Goal: Transaction & Acquisition: Book appointment/travel/reservation

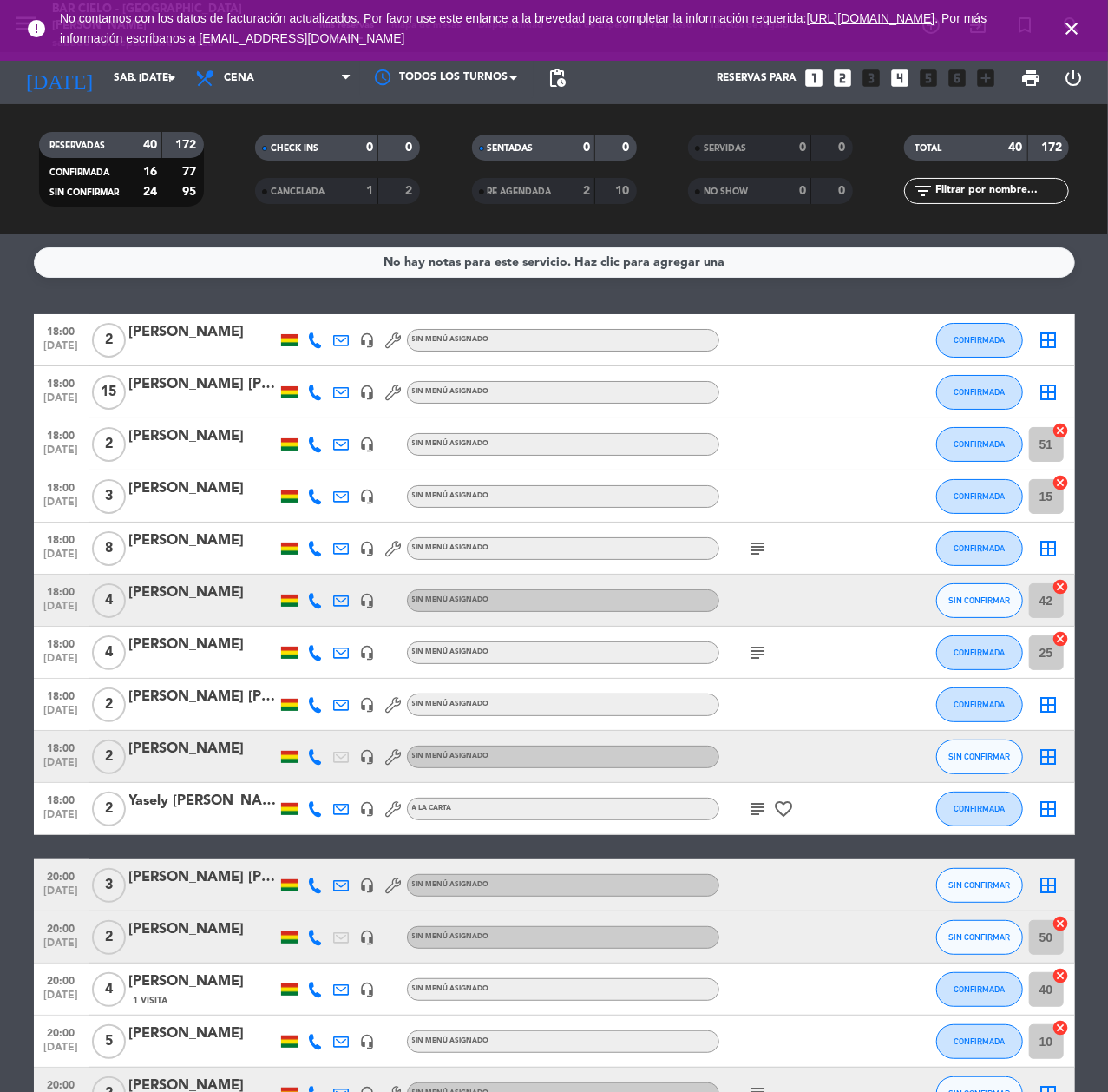
click at [843, 70] on icon "looks_two" at bounding box center [843, 78] width 23 height 23
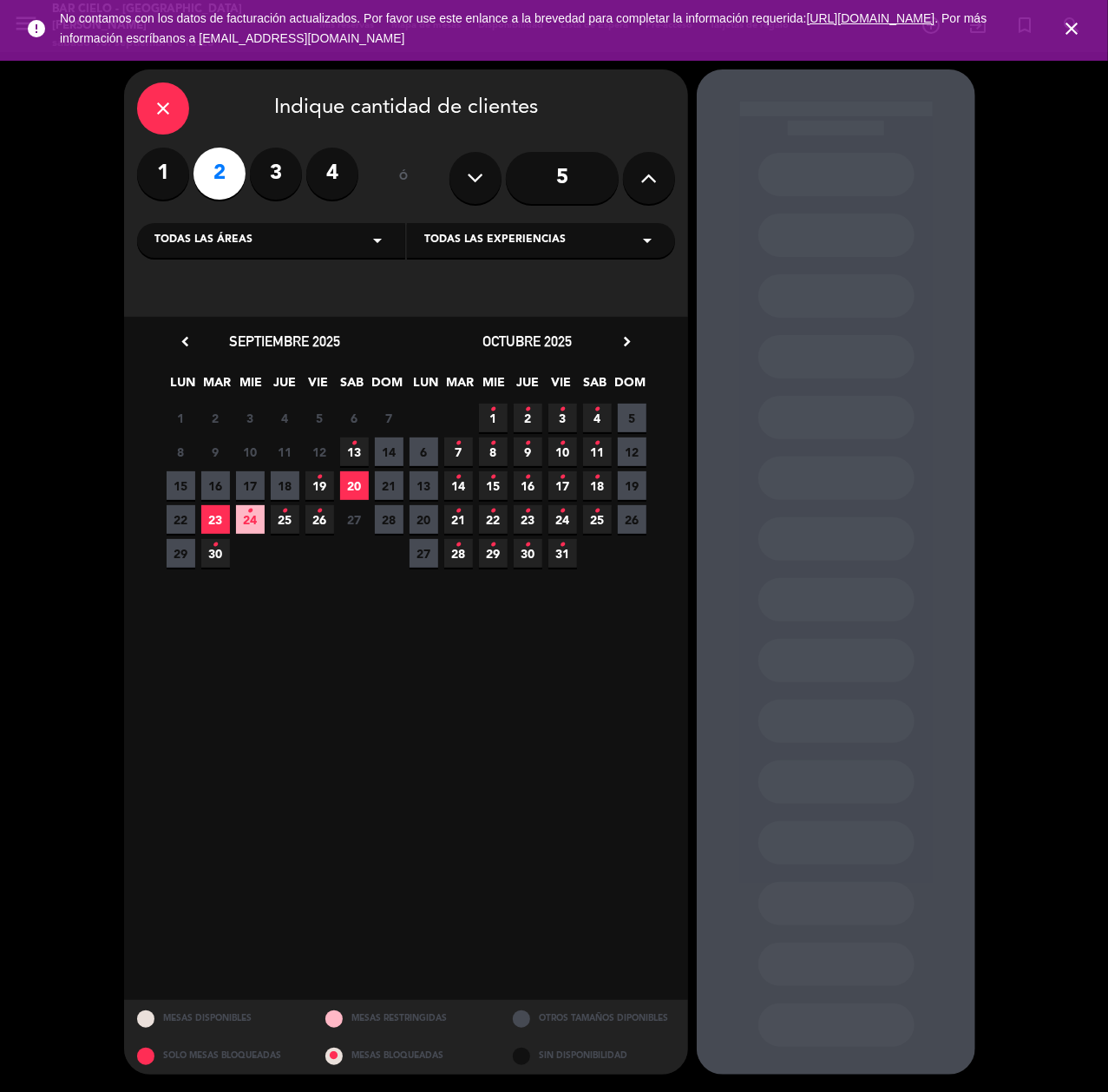
click at [326, 484] on span "19 •" at bounding box center [320, 485] width 29 height 29
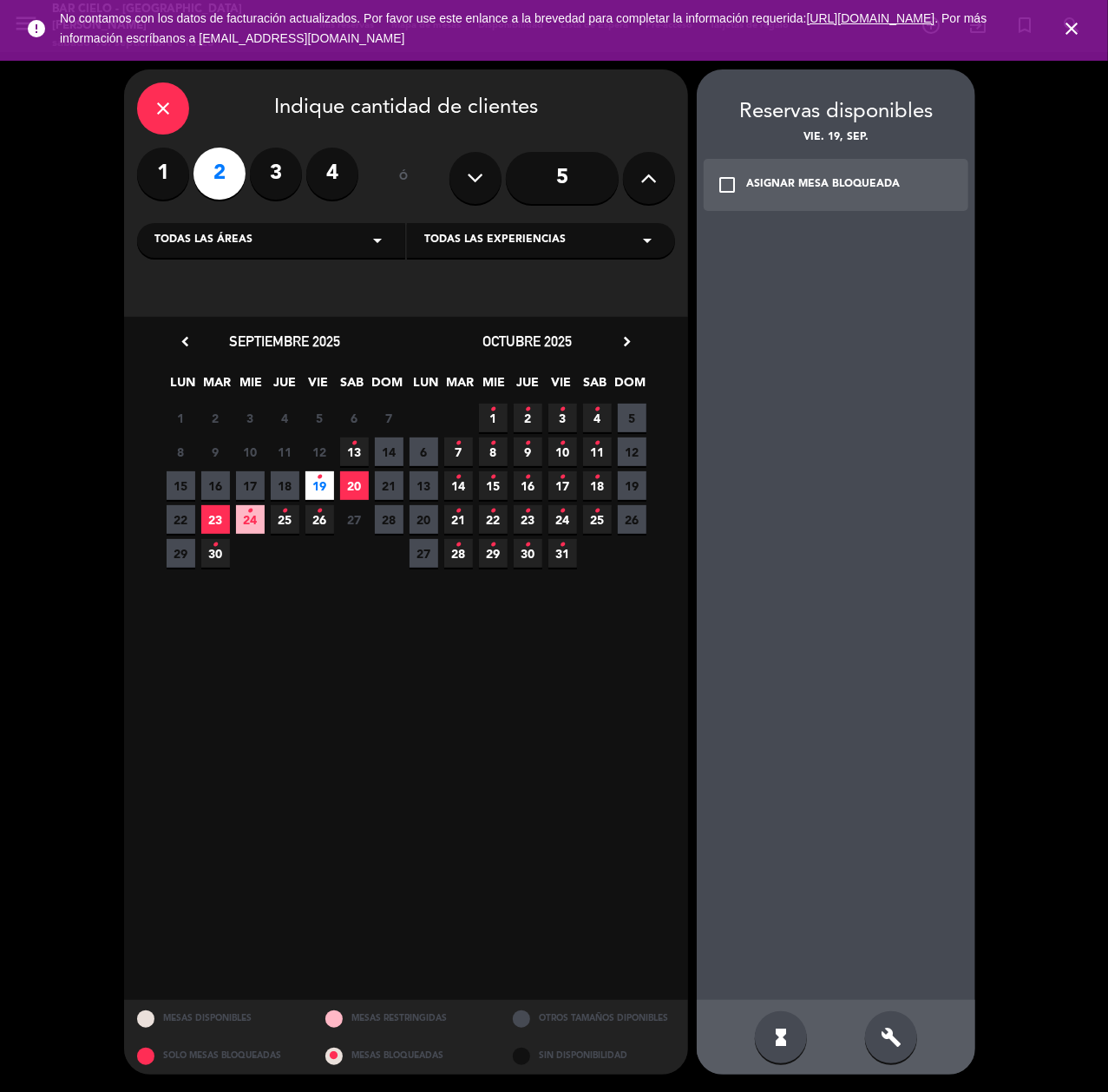
click at [894, 1059] on div "build" at bounding box center [891, 1036] width 52 height 52
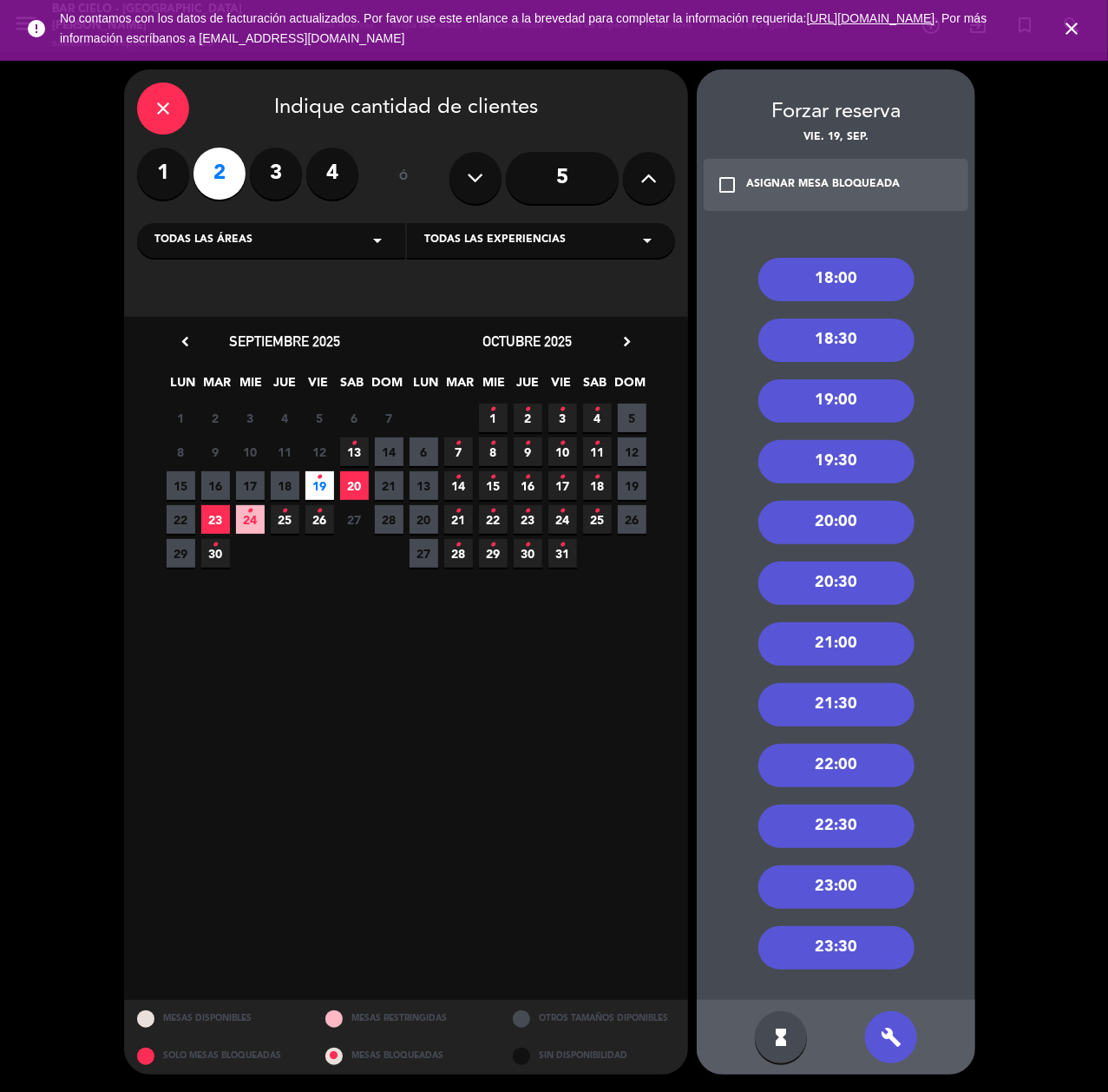
click at [866, 512] on div "20:00" at bounding box center [835, 522] width 156 height 43
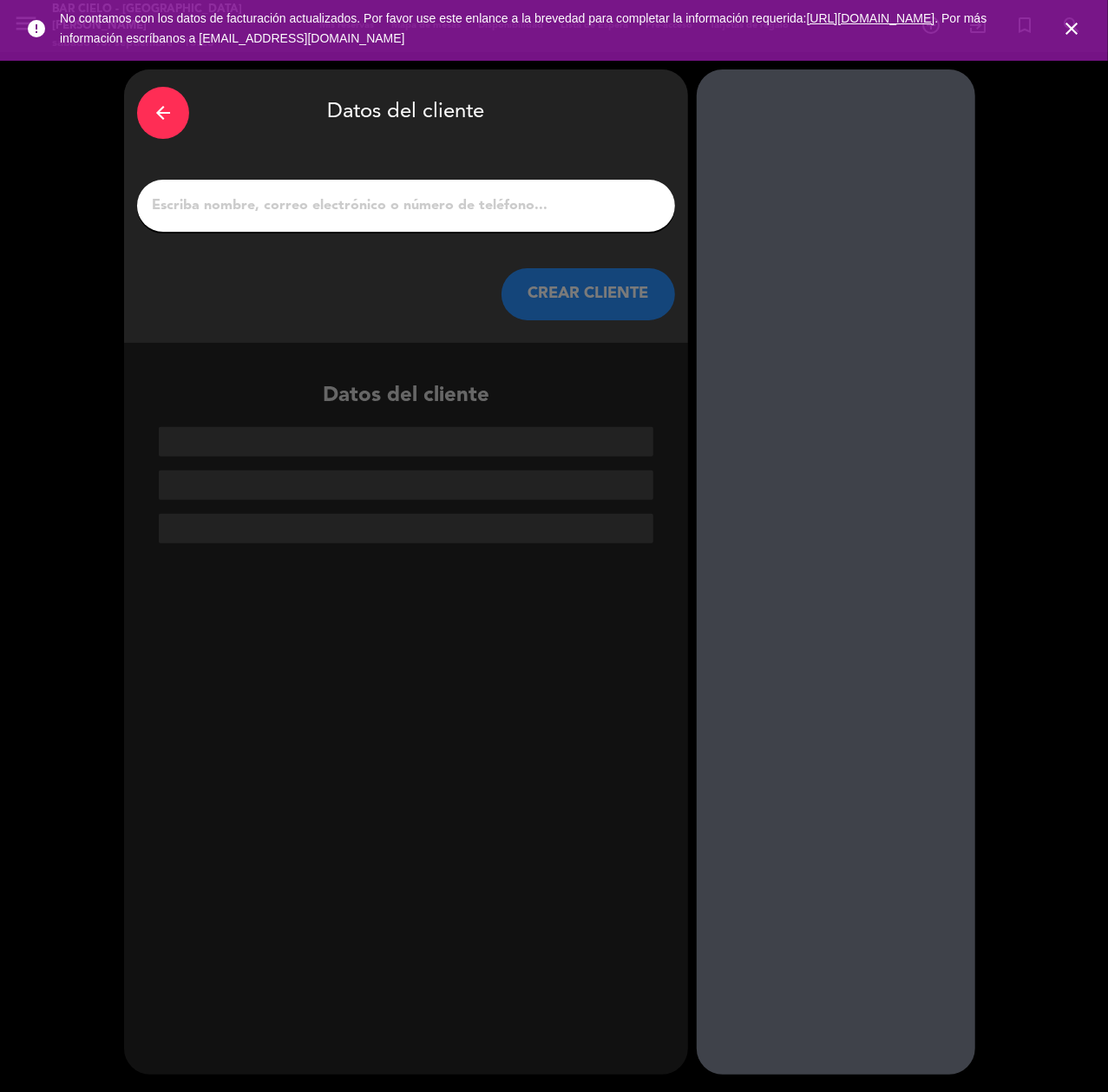
click at [429, 193] on input "1" at bounding box center [406, 205] width 512 height 24
paste input "[PERSON_NAME]"
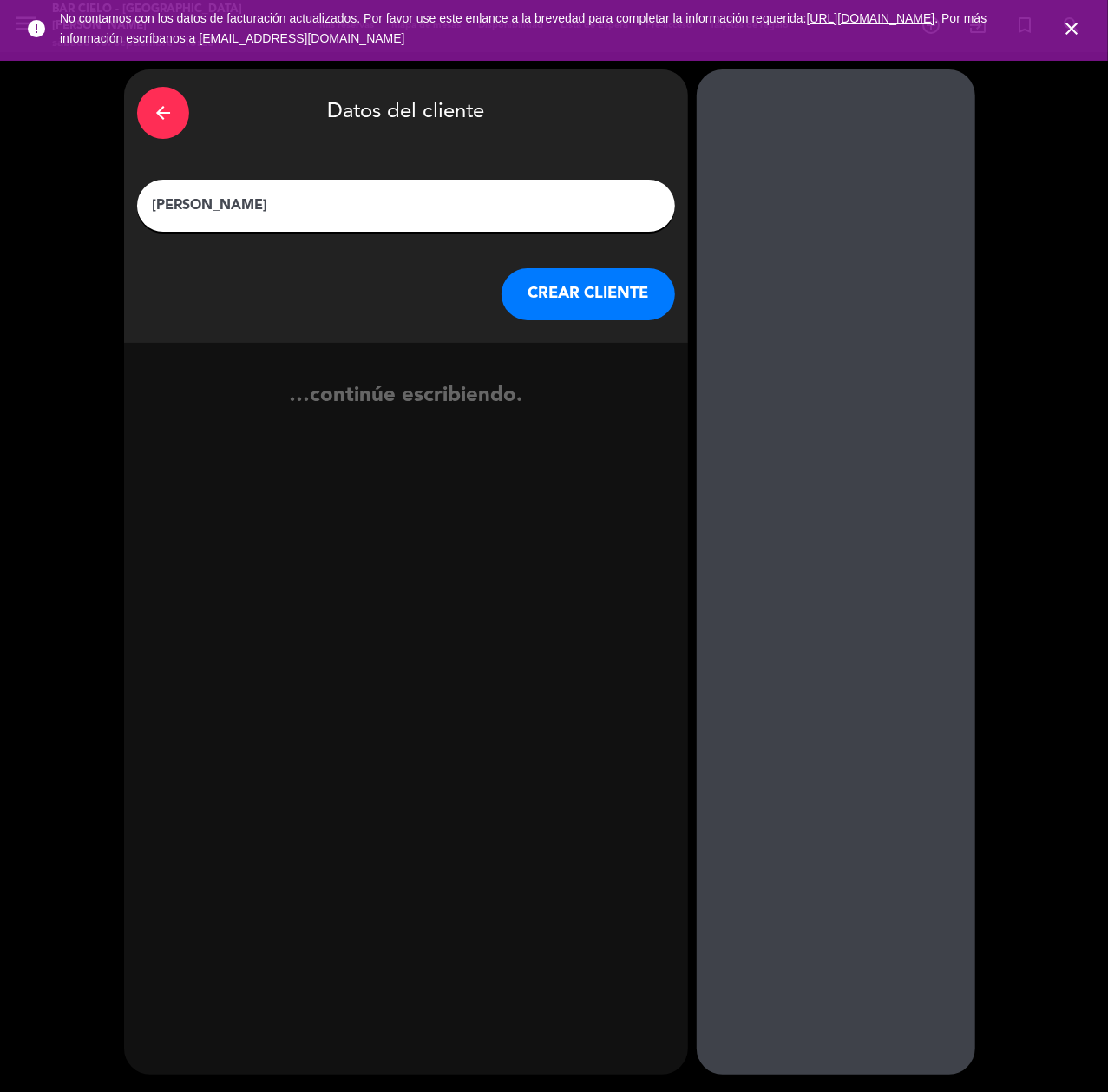
type input "[PERSON_NAME]"
drag, startPoint x: 546, startPoint y: 295, endPoint x: 42, endPoint y: 591, distance: 584.5
click at [546, 296] on button "CREAR CLIENTE" at bounding box center [587, 294] width 173 height 52
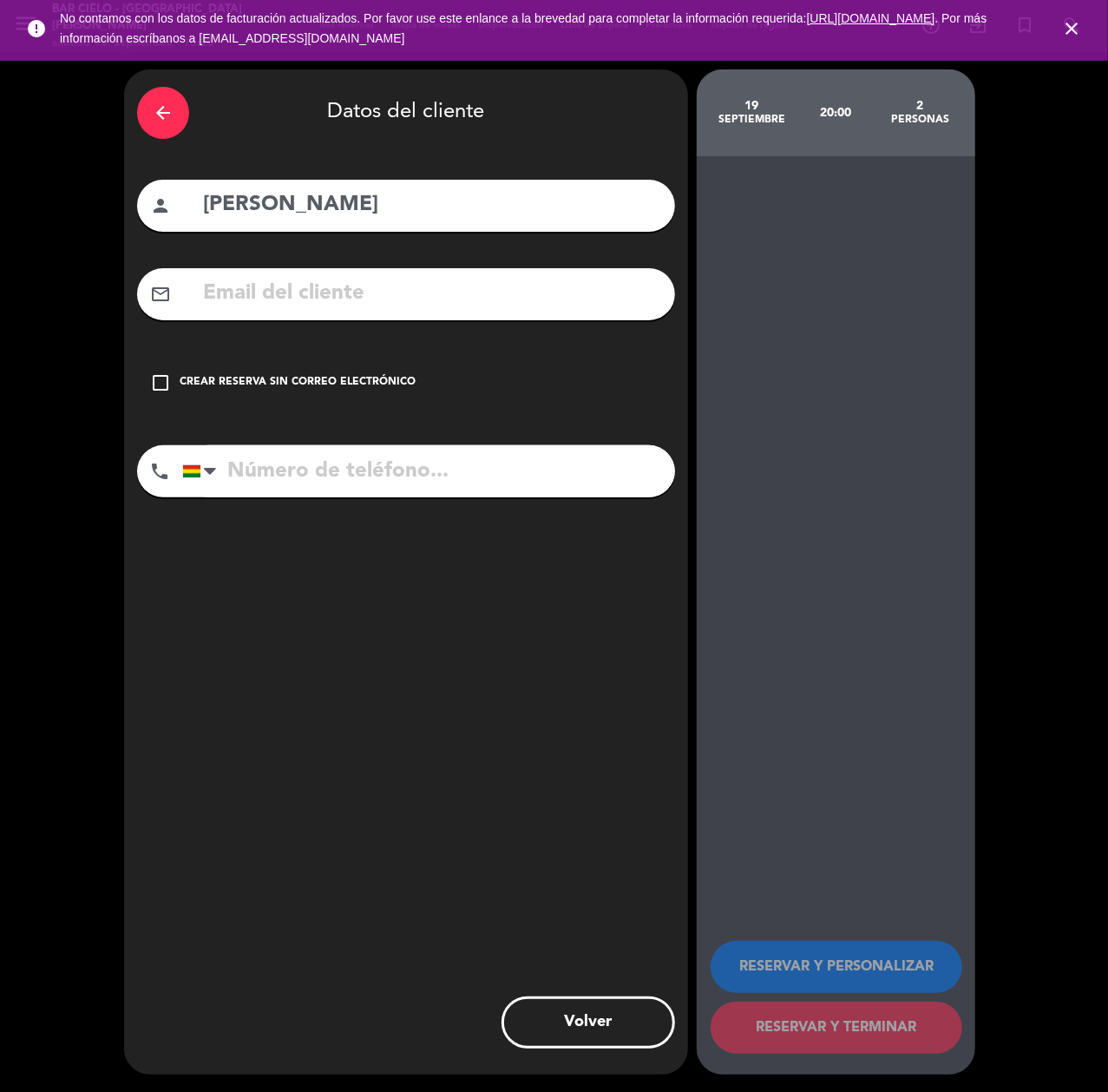
paste input "77333612"
click at [281, 474] on input "77333612" at bounding box center [428, 471] width 493 height 52
type input "77333612"
click at [303, 276] on input "text" at bounding box center [431, 293] width 460 height 35
click at [299, 311] on input "text" at bounding box center [431, 293] width 460 height 35
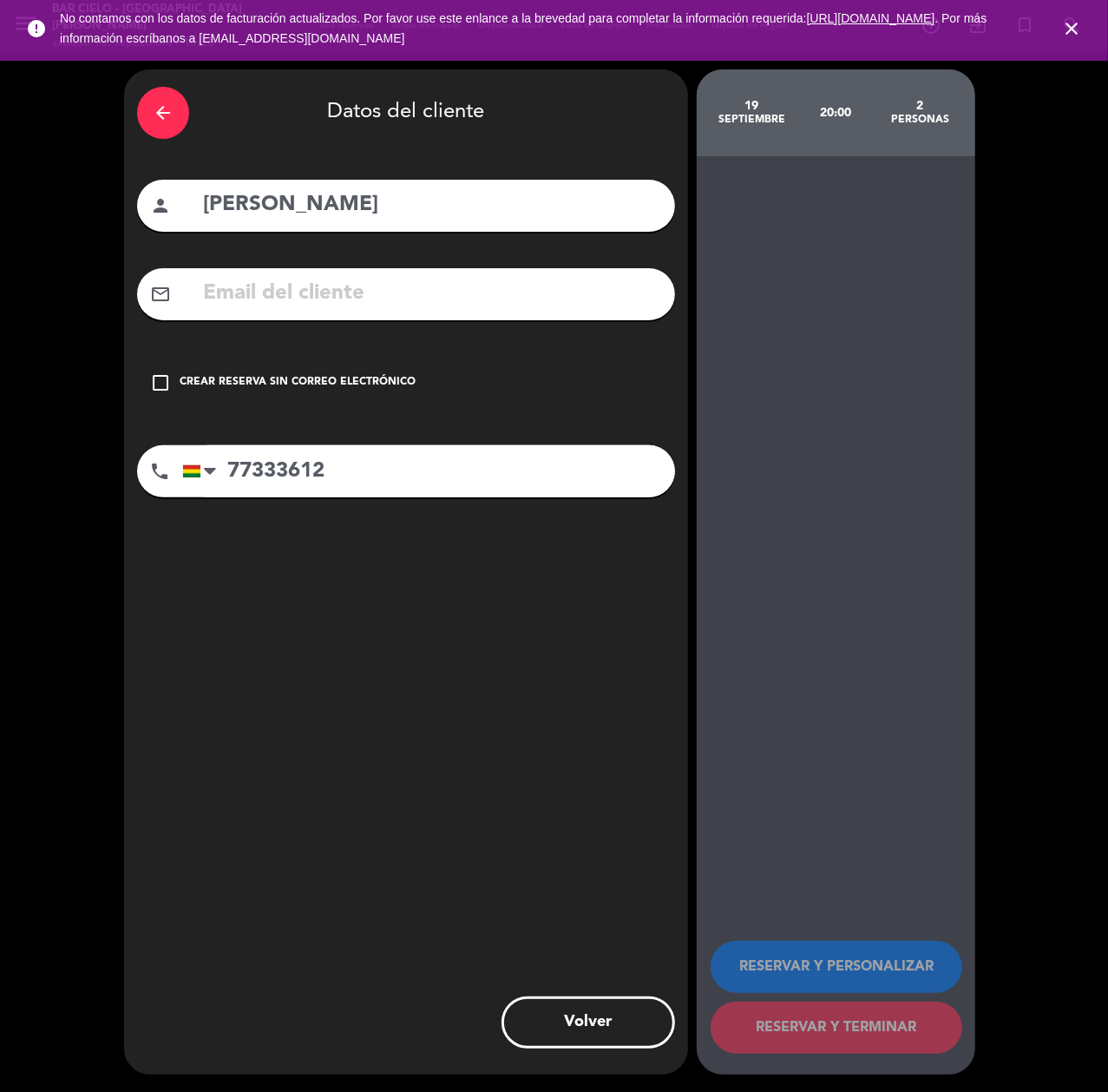
paste input "[EMAIL_ADDRESS][DOMAIN_NAME]"
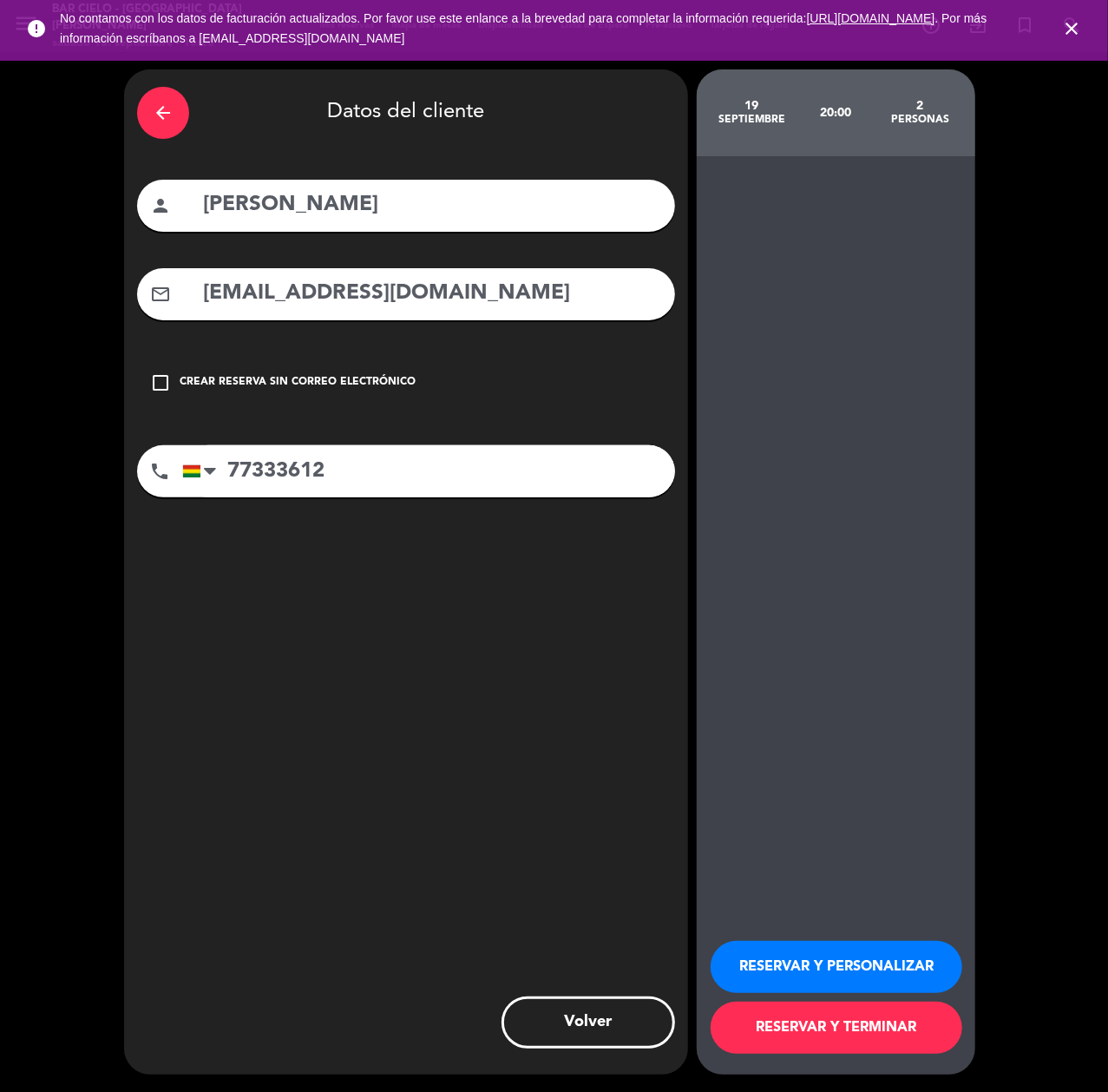
type input "[EMAIL_ADDRESS][DOMAIN_NAME]"
click at [792, 956] on button "RESERVAR Y PERSONALIZAR" at bounding box center [836, 967] width 252 height 52
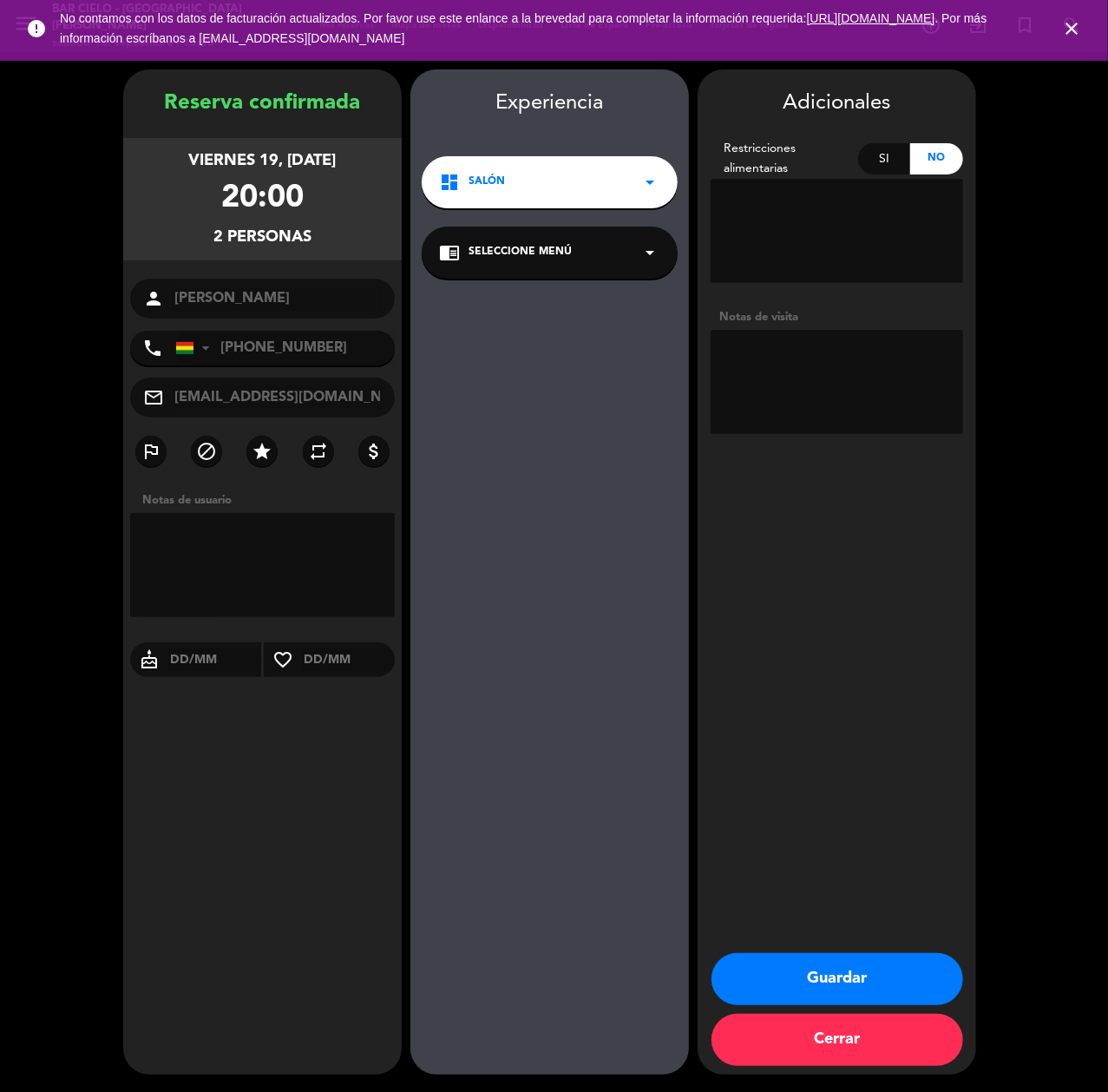
click at [824, 1003] on button "Guardar" at bounding box center [836, 979] width 252 height 52
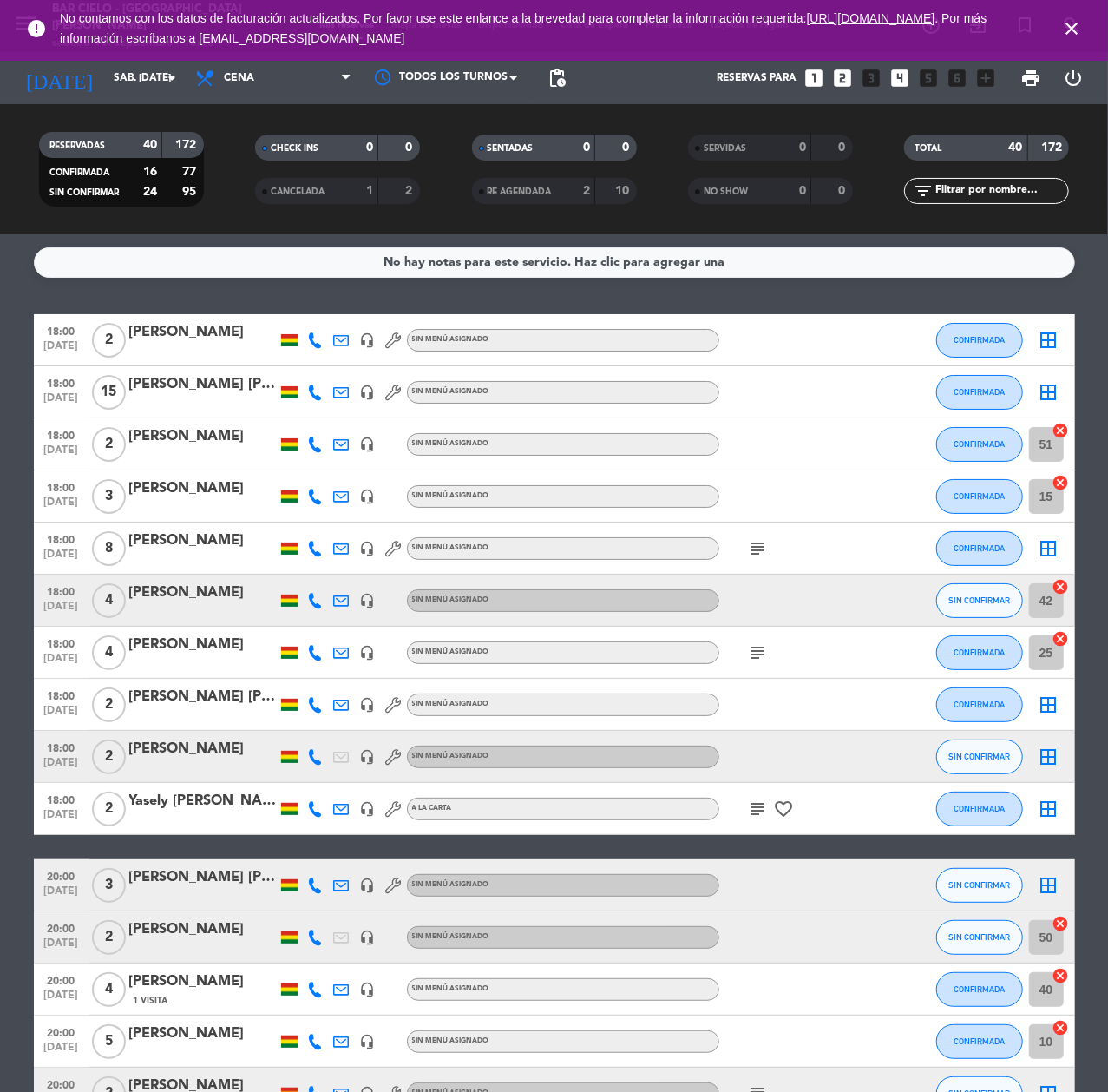
click at [837, 83] on icon "looks_two" at bounding box center [843, 78] width 23 height 23
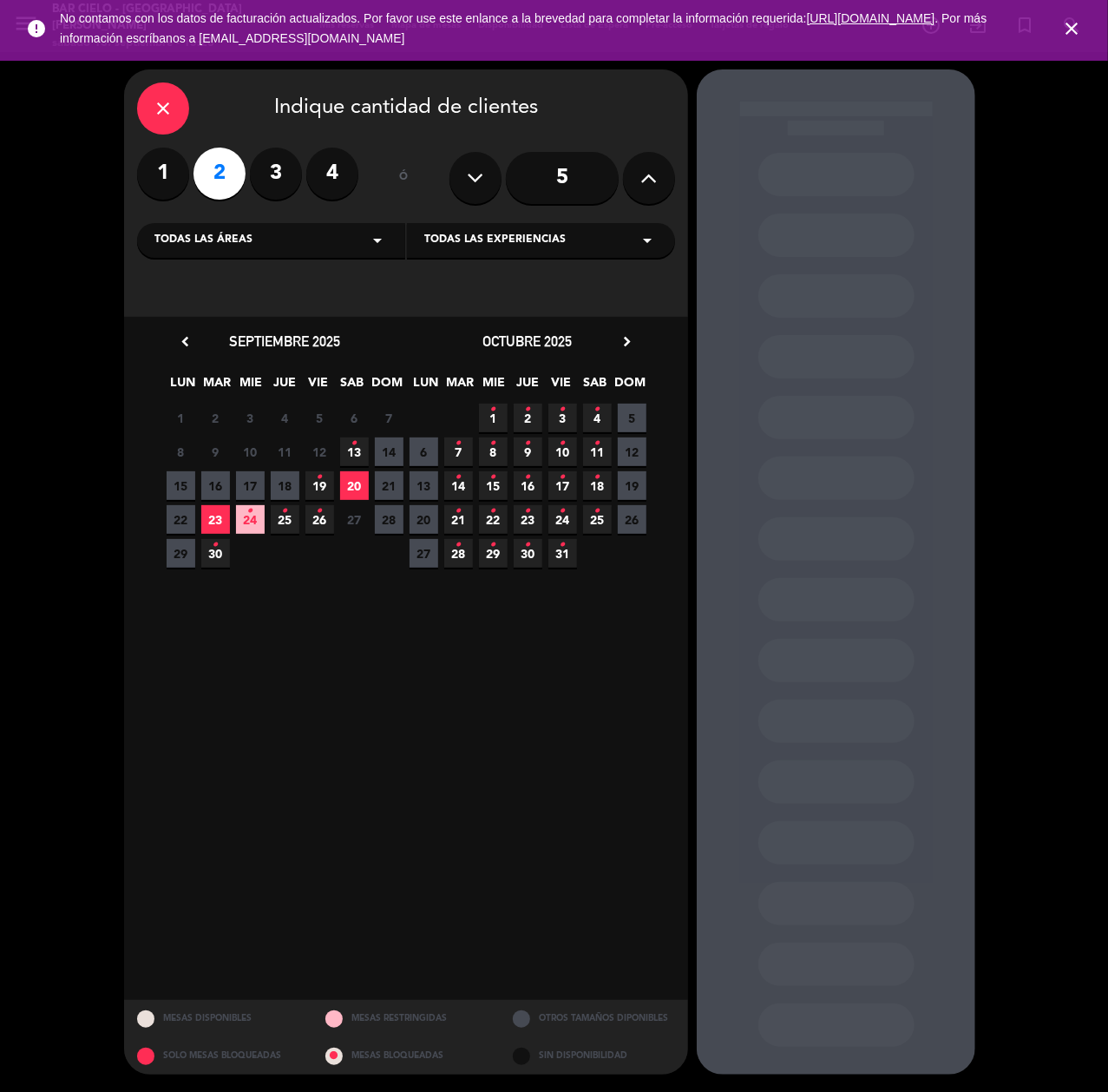
click at [351, 484] on span "20" at bounding box center [354, 485] width 29 height 29
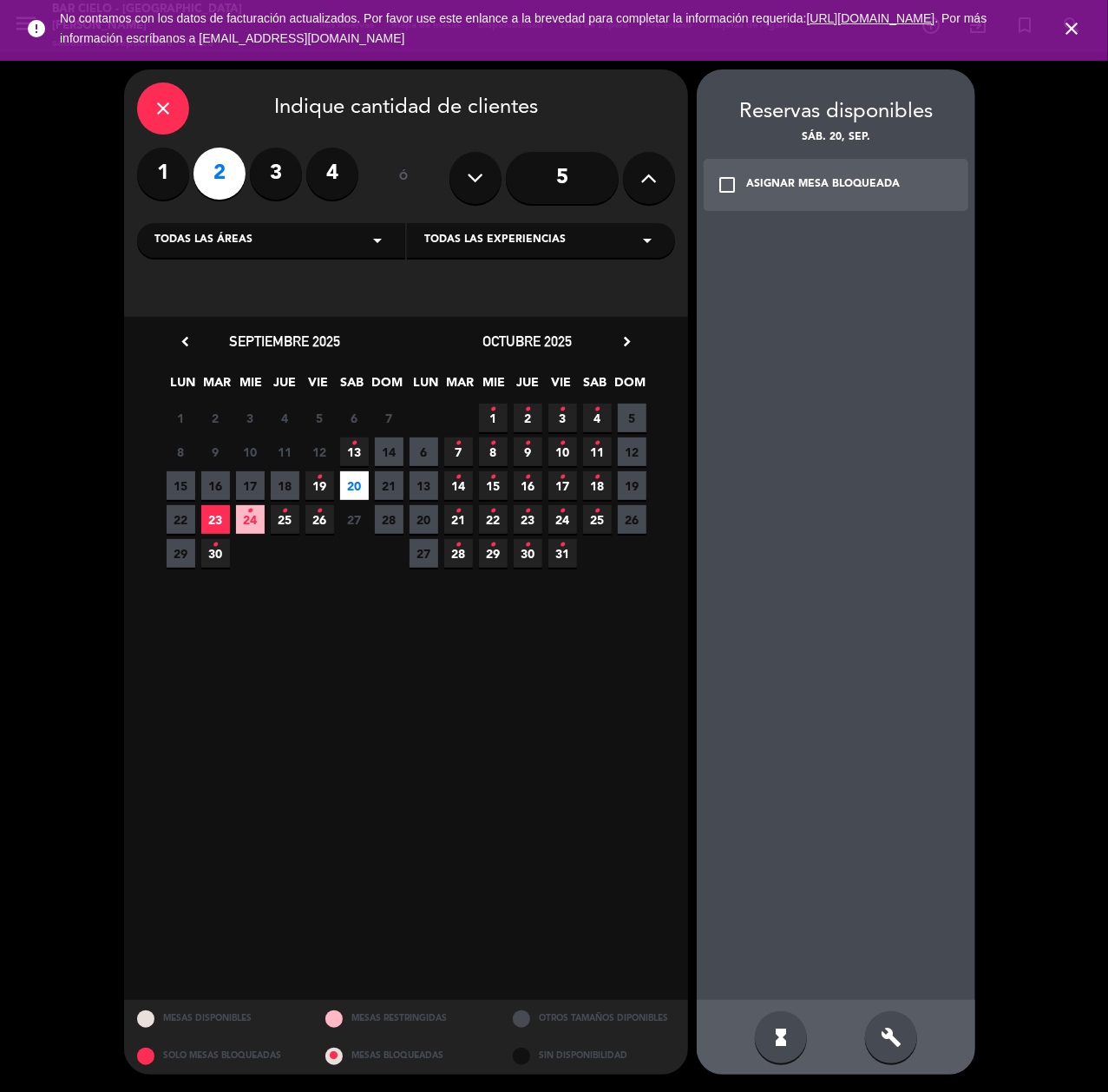
click at [879, 1053] on div "build" at bounding box center [891, 1036] width 52 height 52
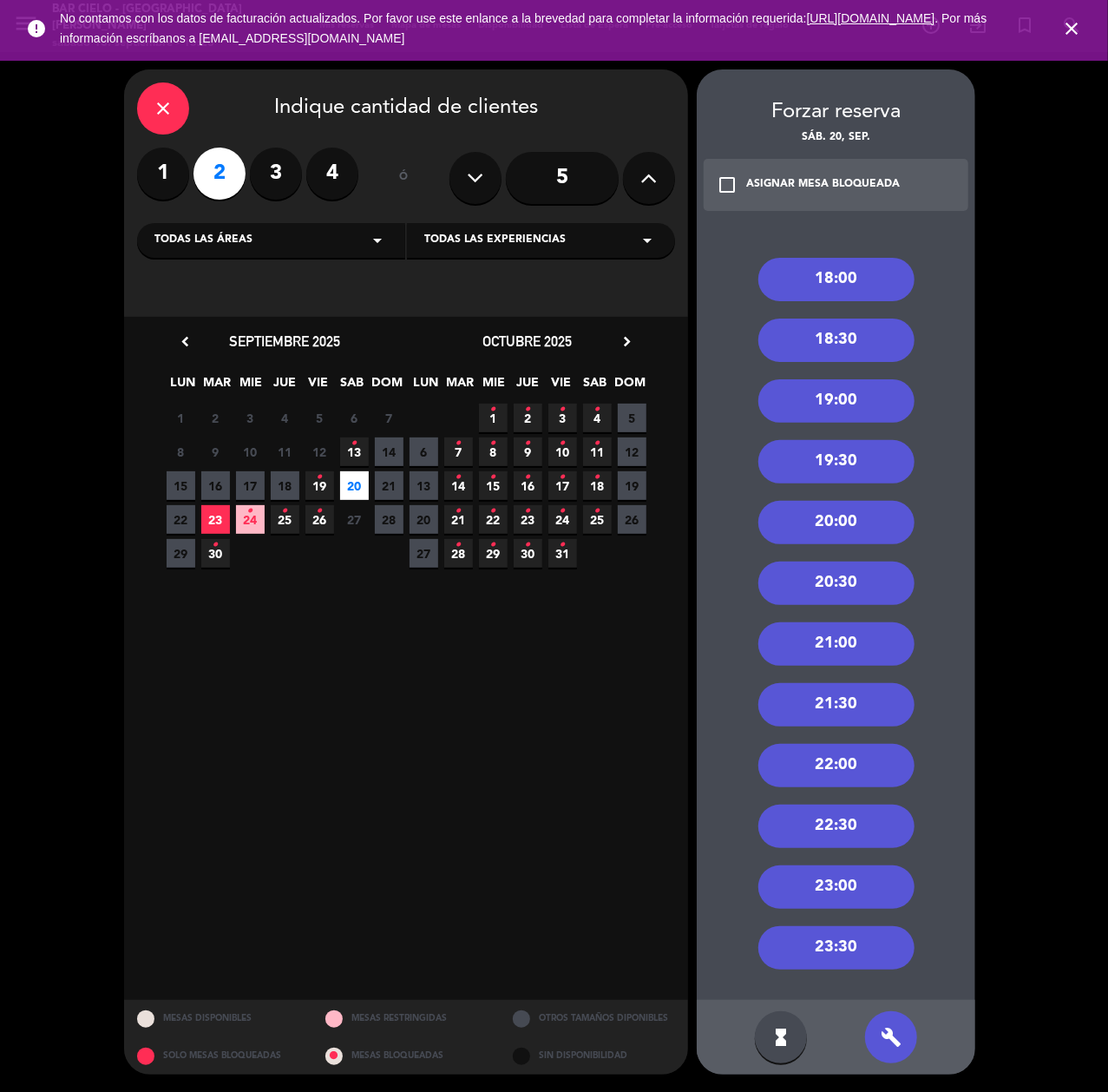
click at [841, 273] on div "18:00" at bounding box center [835, 279] width 156 height 43
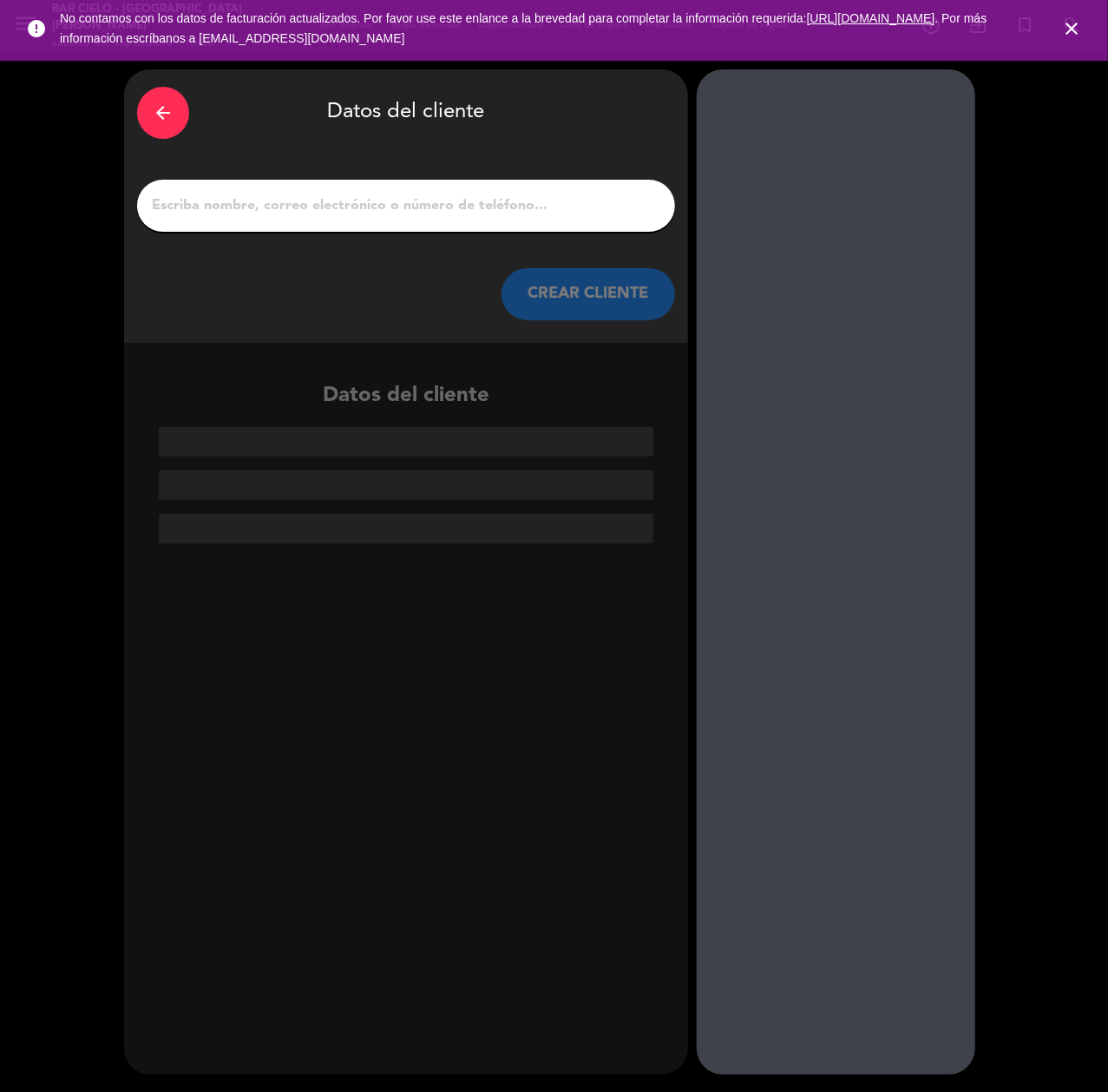
paste input "[PERSON_NAME]"
click at [521, 212] on input "1" at bounding box center [406, 205] width 512 height 24
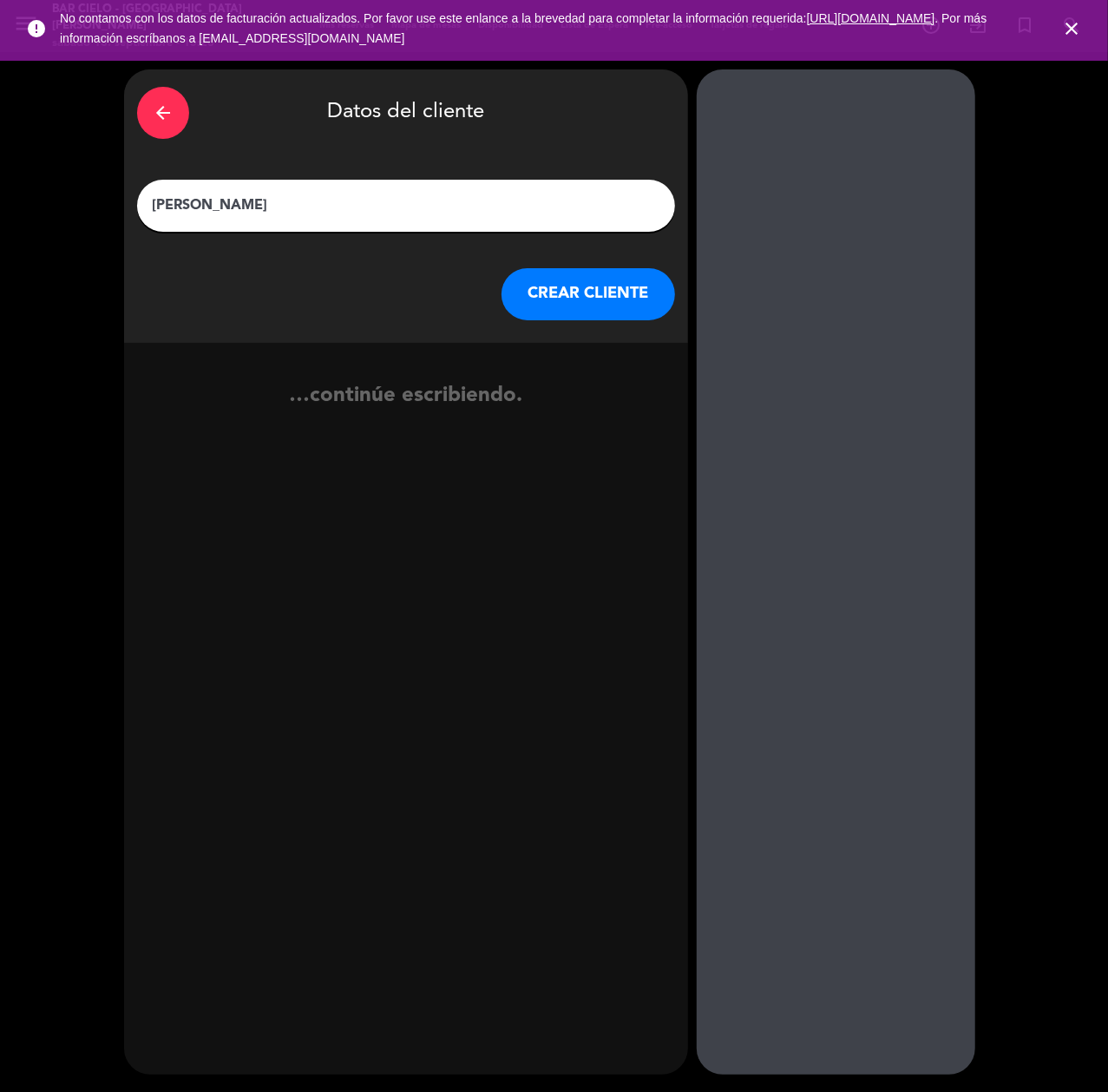
type input "[PERSON_NAME]"
drag, startPoint x: 581, startPoint y: 285, endPoint x: 88, endPoint y: 675, distance: 628.6
click at [580, 290] on button "CREAR CLIENTE" at bounding box center [587, 294] width 173 height 52
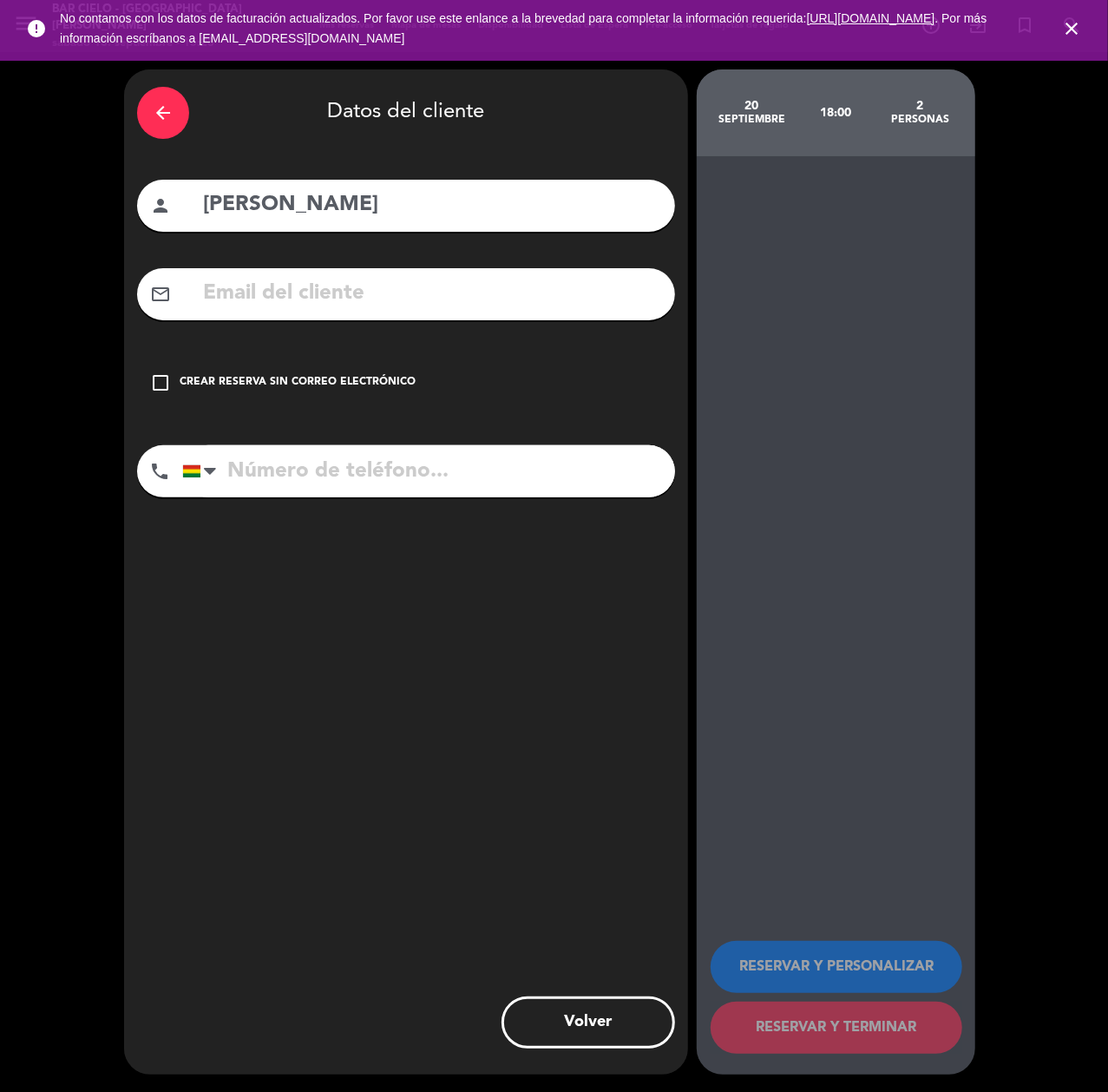
click at [323, 463] on input "tel" at bounding box center [428, 471] width 493 height 52
paste input "71698067"
type input "71698067"
click at [299, 295] on input "text" at bounding box center [431, 293] width 460 height 35
paste input "[PERSON_NAME][EMAIL_ADDRESS][PERSON_NAME][DOMAIN_NAME]"
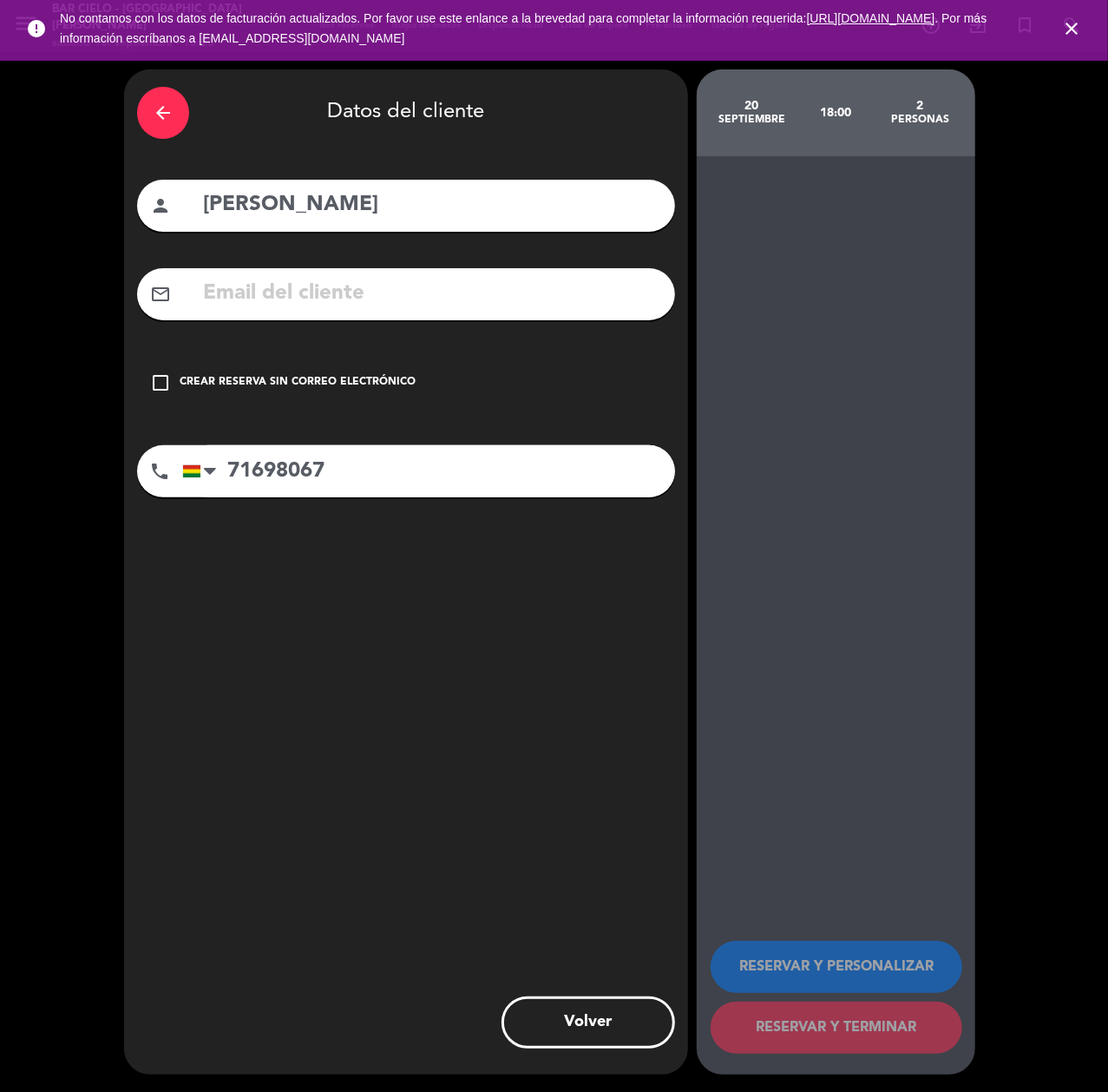
click at [351, 296] on input "text" at bounding box center [431, 293] width 460 height 35
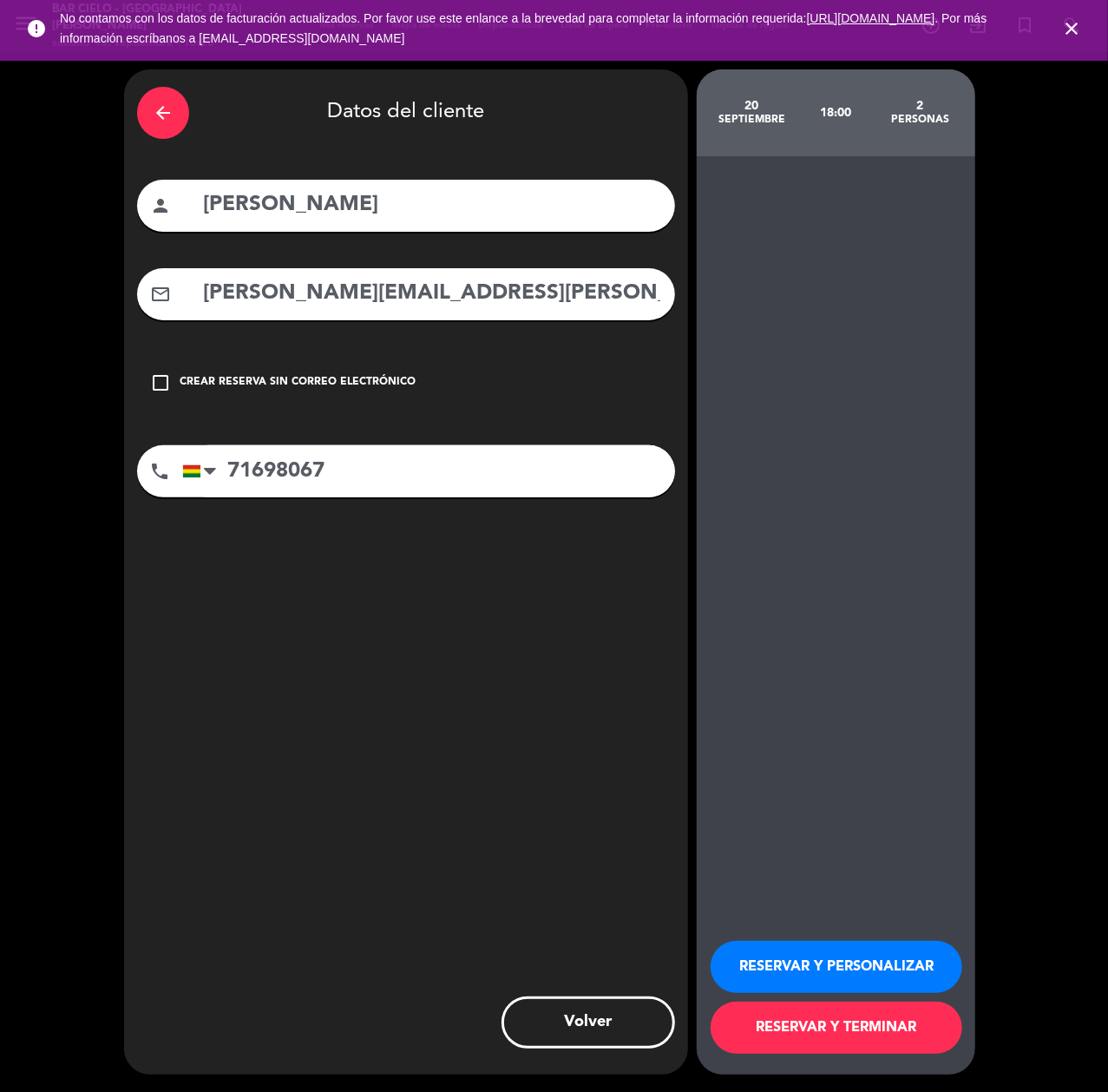
type input "[PERSON_NAME][EMAIL_ADDRESS][PERSON_NAME][DOMAIN_NAME]"
click at [795, 966] on button "RESERVAR Y PERSONALIZAR" at bounding box center [836, 967] width 252 height 52
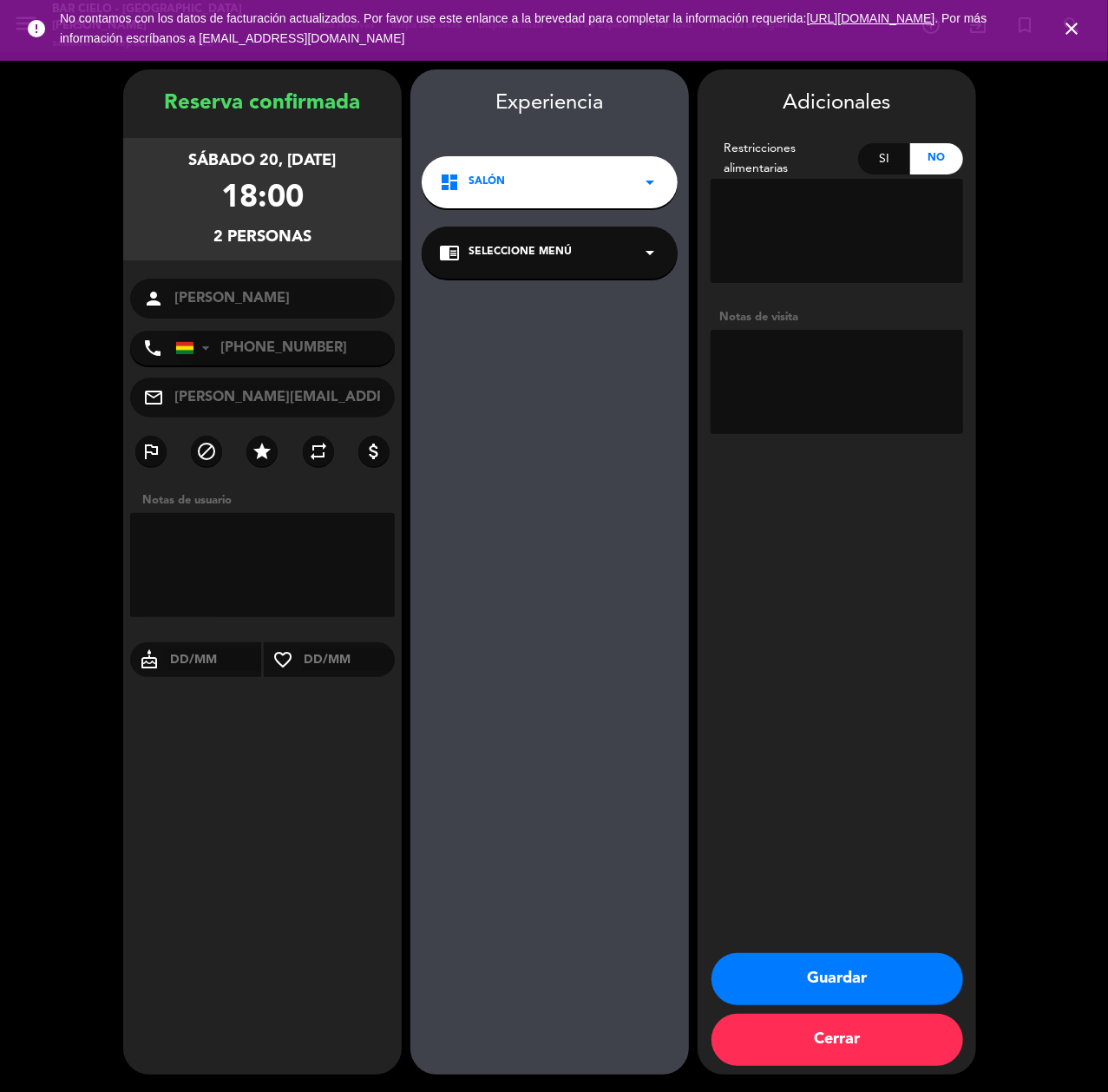
click at [788, 973] on button "Guardar" at bounding box center [836, 979] width 252 height 52
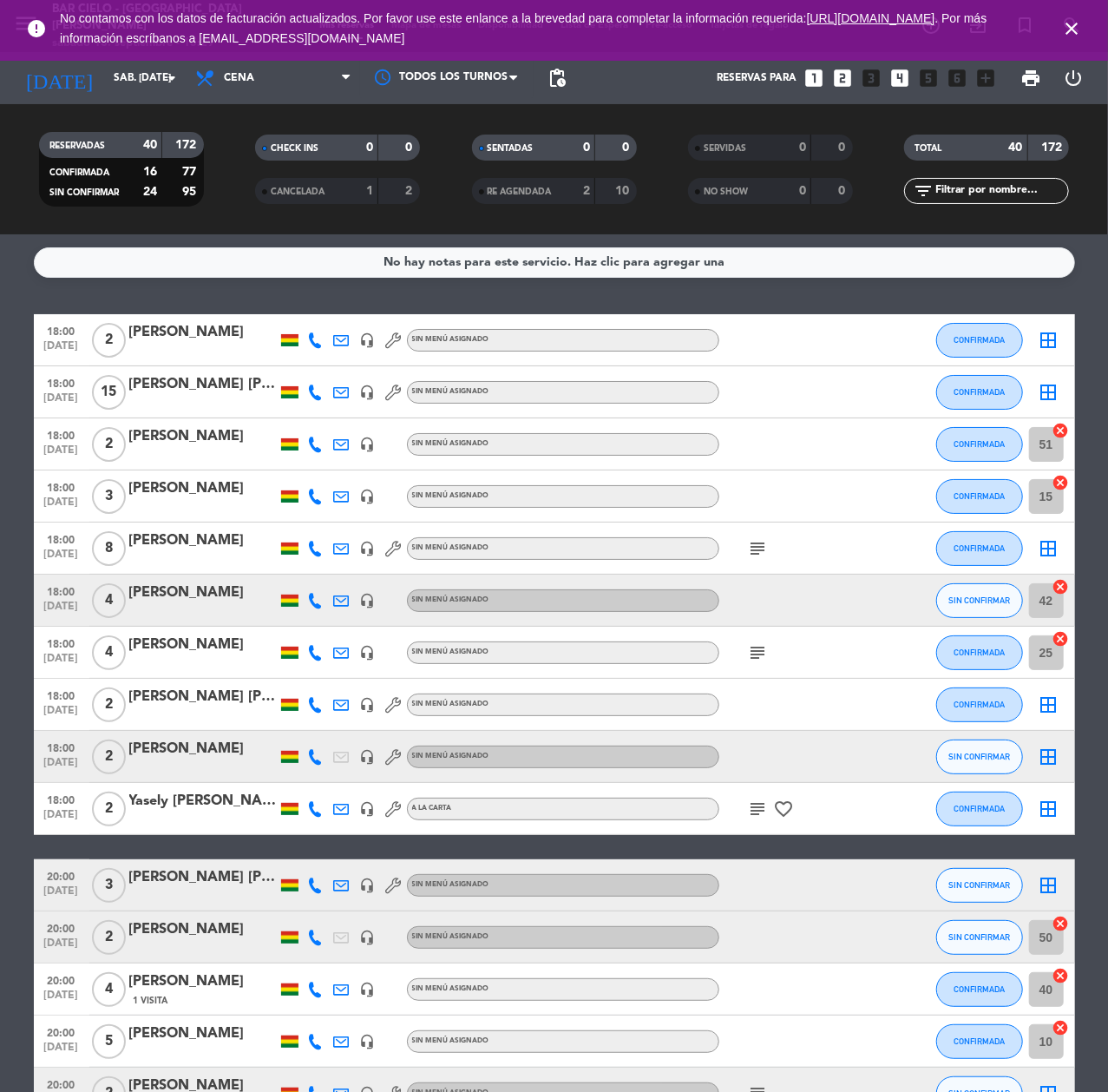
click at [841, 74] on icon "looks_two" at bounding box center [843, 78] width 23 height 23
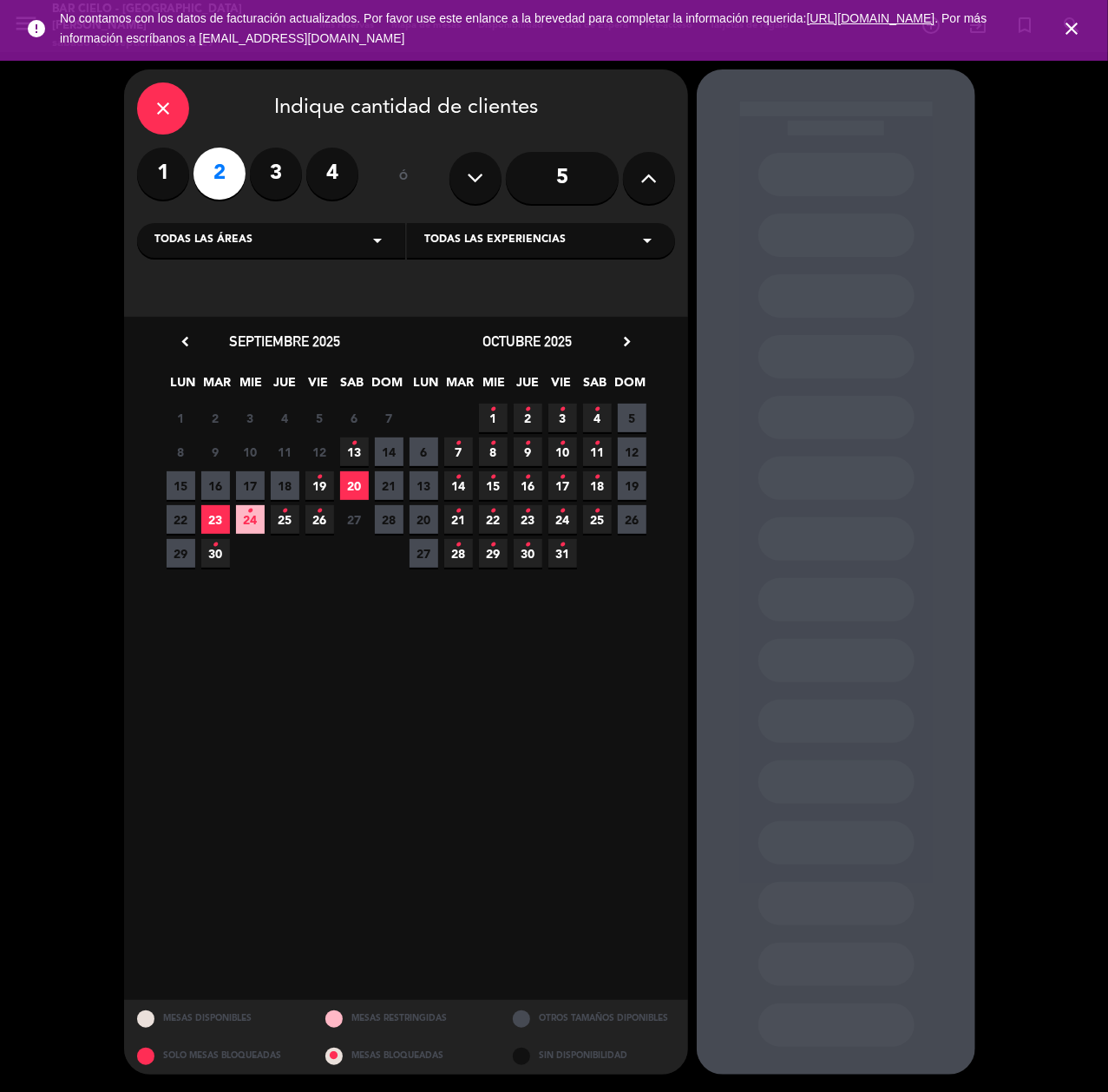
click at [354, 483] on span "20" at bounding box center [354, 485] width 29 height 29
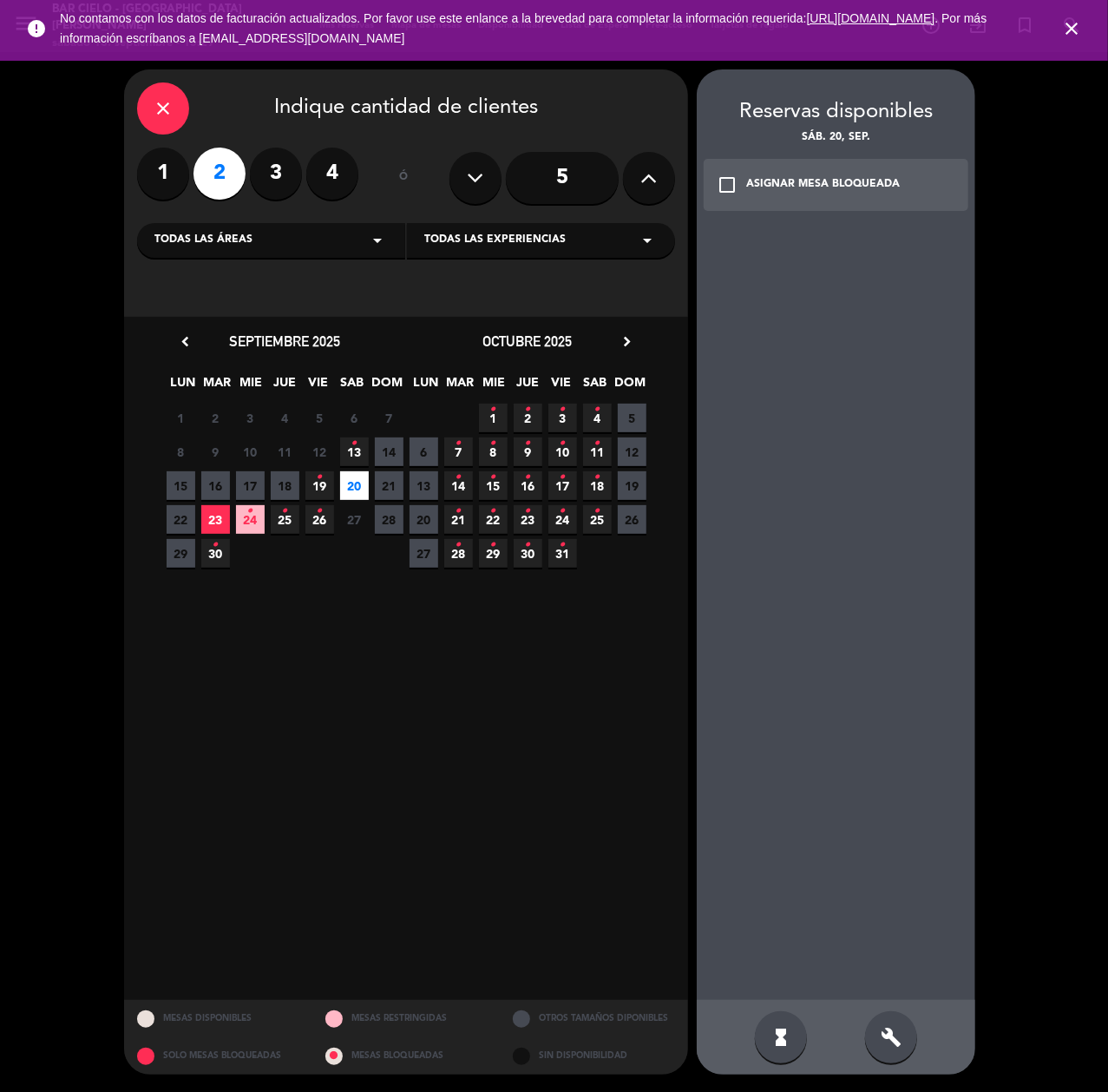
click at [886, 1008] on div "hourglass_full build" at bounding box center [835, 1036] width 278 height 75
click at [888, 1021] on div "build" at bounding box center [891, 1036] width 52 height 52
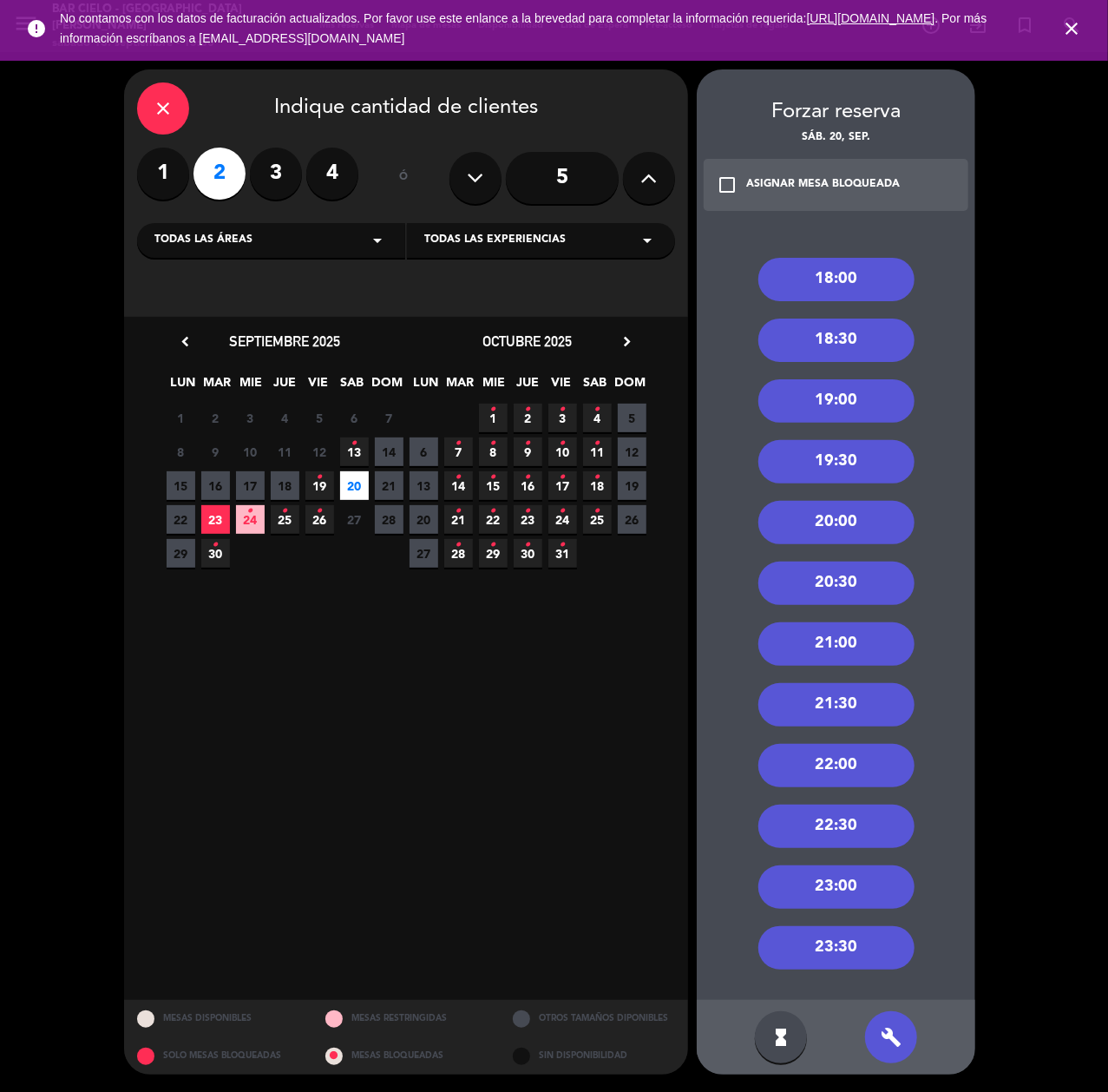
drag, startPoint x: 809, startPoint y: 271, endPoint x: 803, endPoint y: 279, distance: 10.0
click at [806, 278] on div "18:00" at bounding box center [835, 279] width 156 height 43
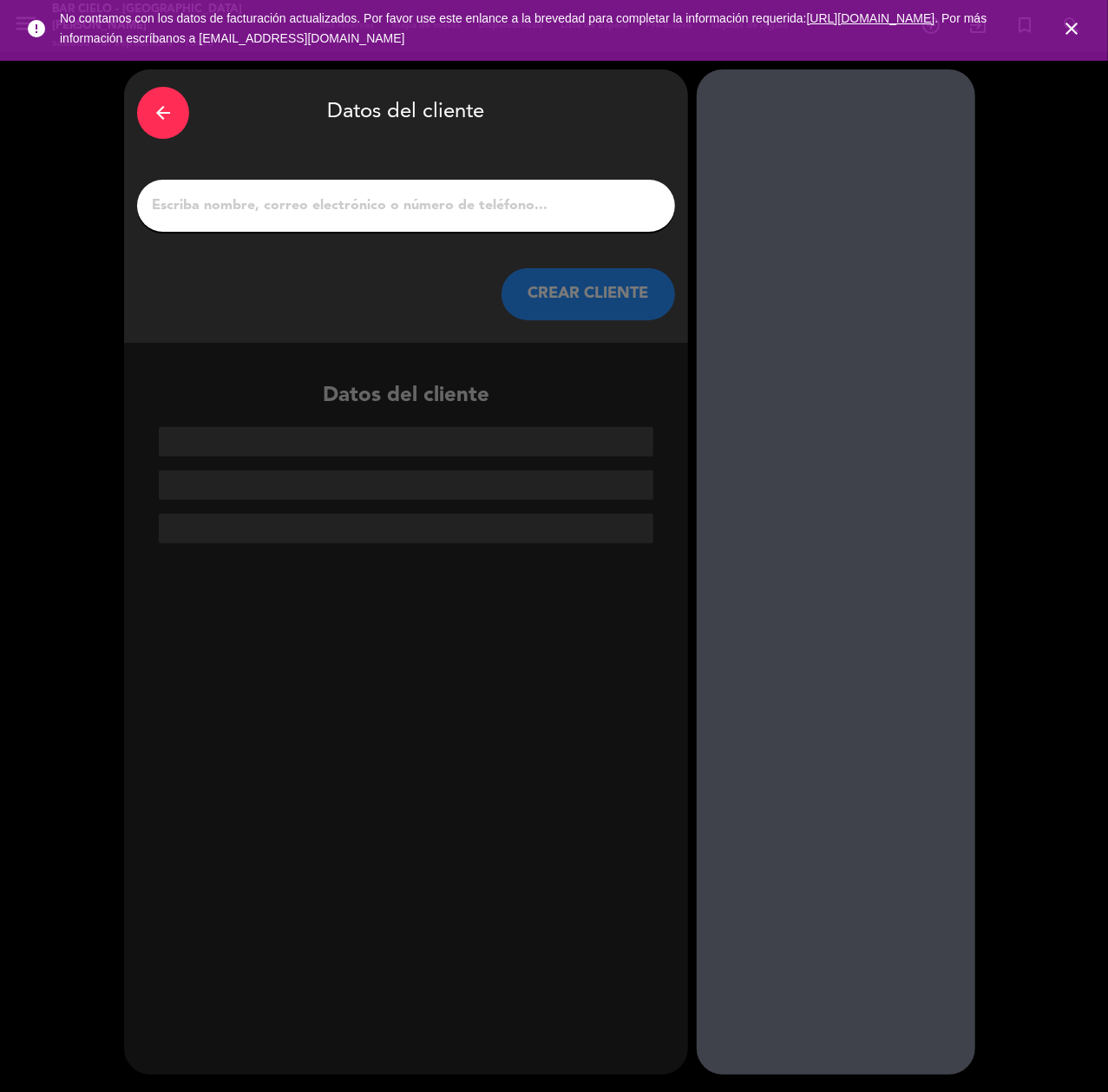
click at [305, 216] on input "1" at bounding box center [406, 205] width 512 height 24
paste input "[PERSON_NAME]"
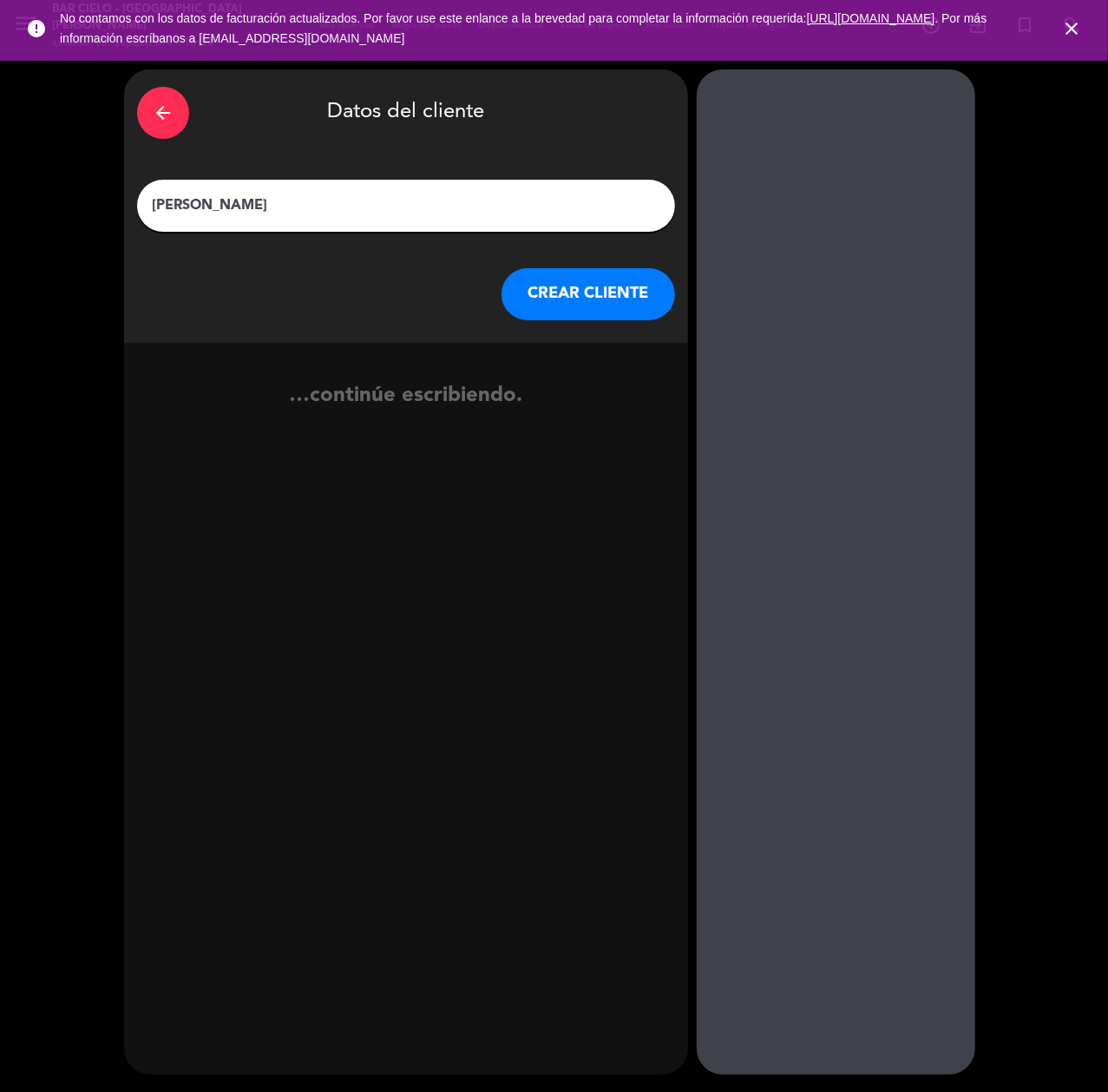
type input "[PERSON_NAME]"
click at [602, 278] on button "CREAR CLIENTE" at bounding box center [587, 294] width 173 height 52
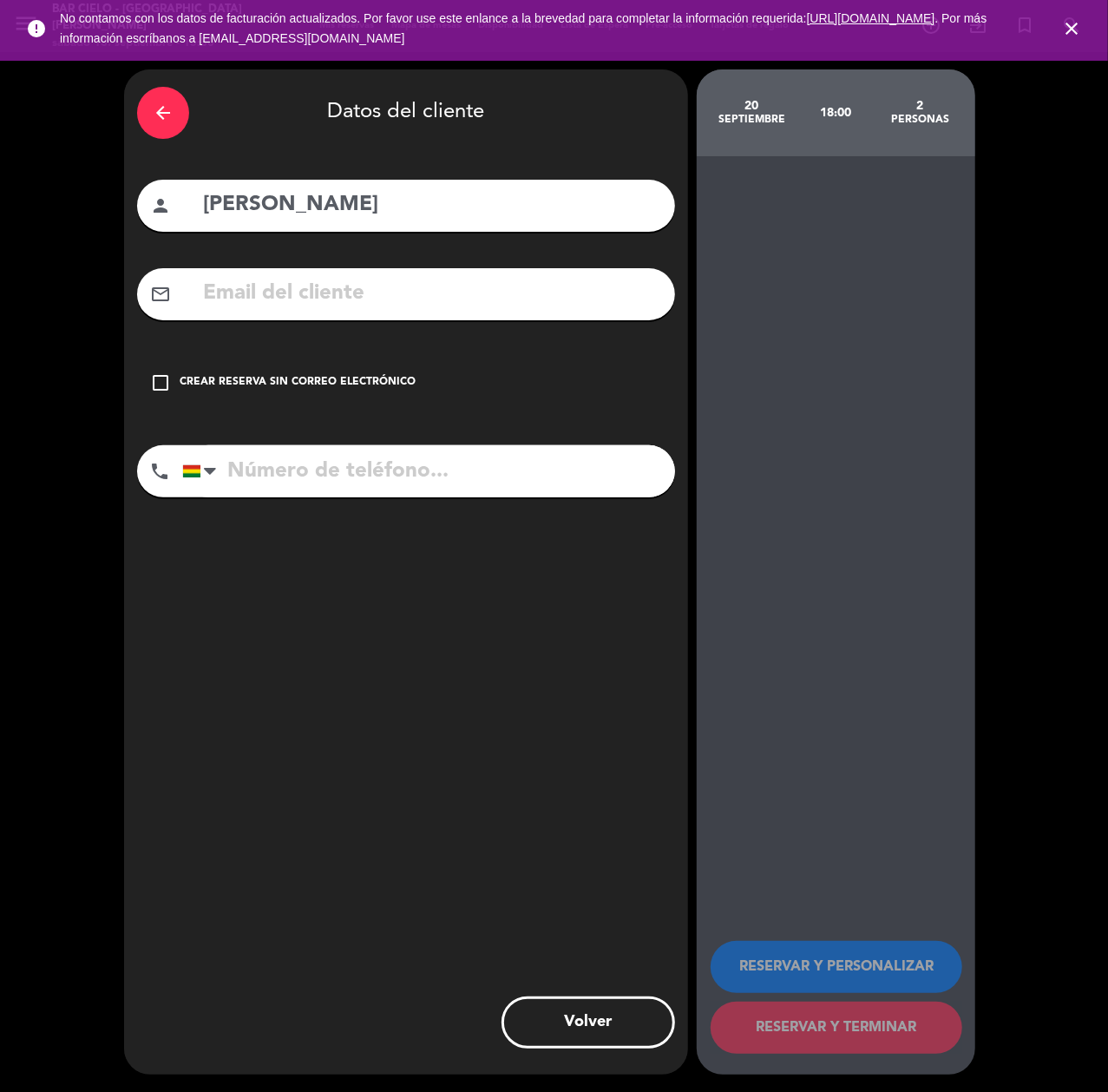
click at [322, 194] on input "[PERSON_NAME]" at bounding box center [431, 205] width 460 height 35
type input "[PERSON_NAME]"
click at [265, 488] on input "tel" at bounding box center [428, 471] width 493 height 52
click at [312, 465] on input "tel" at bounding box center [428, 471] width 493 height 52
paste input "60828190"
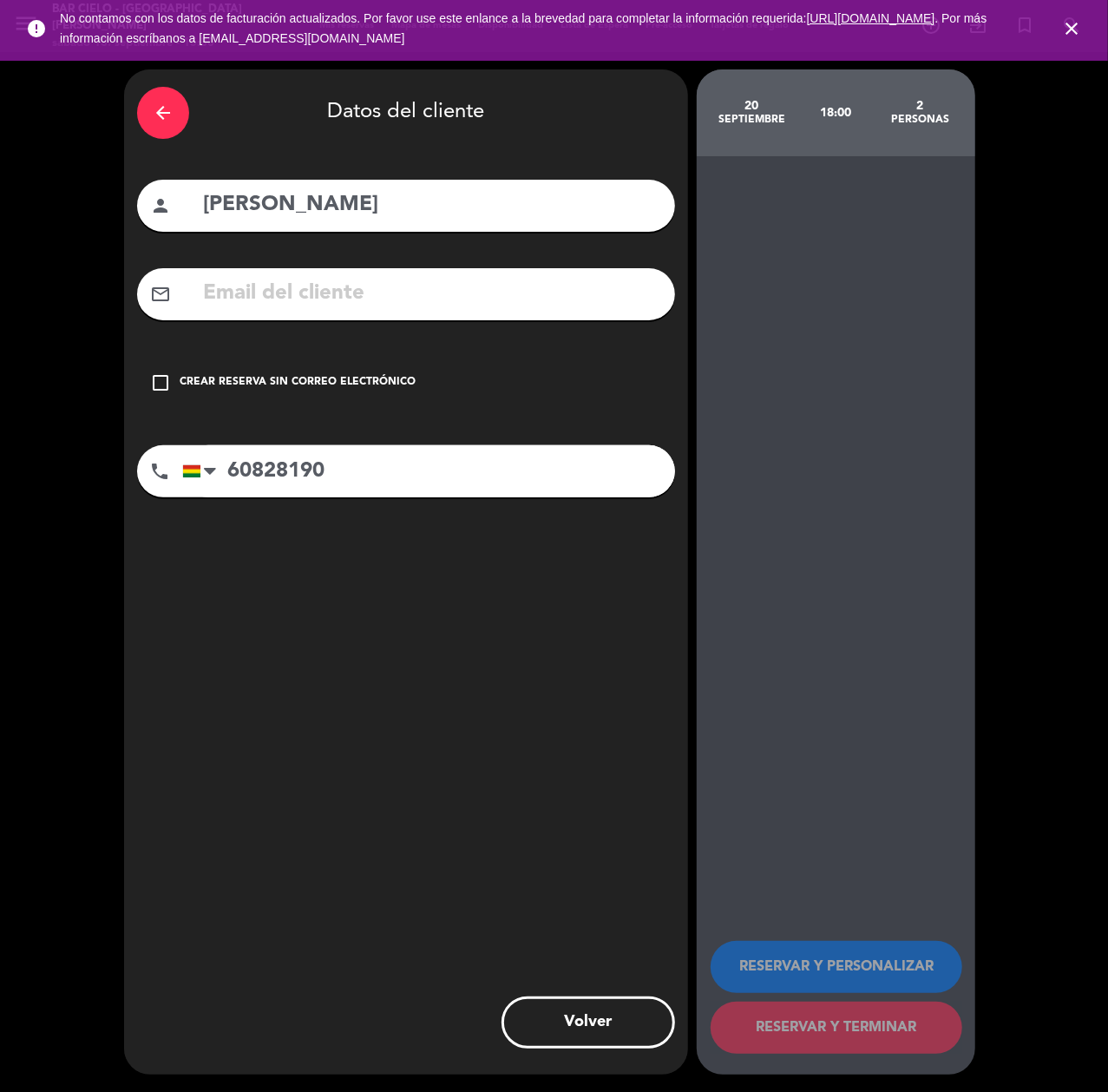
type input "60828190"
click at [352, 301] on input "text" at bounding box center [431, 293] width 460 height 35
paste input "[EMAIL_ADDRESS][DOMAIN_NAME]"
click at [258, 295] on input "[EMAIL_ADDRESS][DOMAIN_NAME]" at bounding box center [431, 293] width 460 height 35
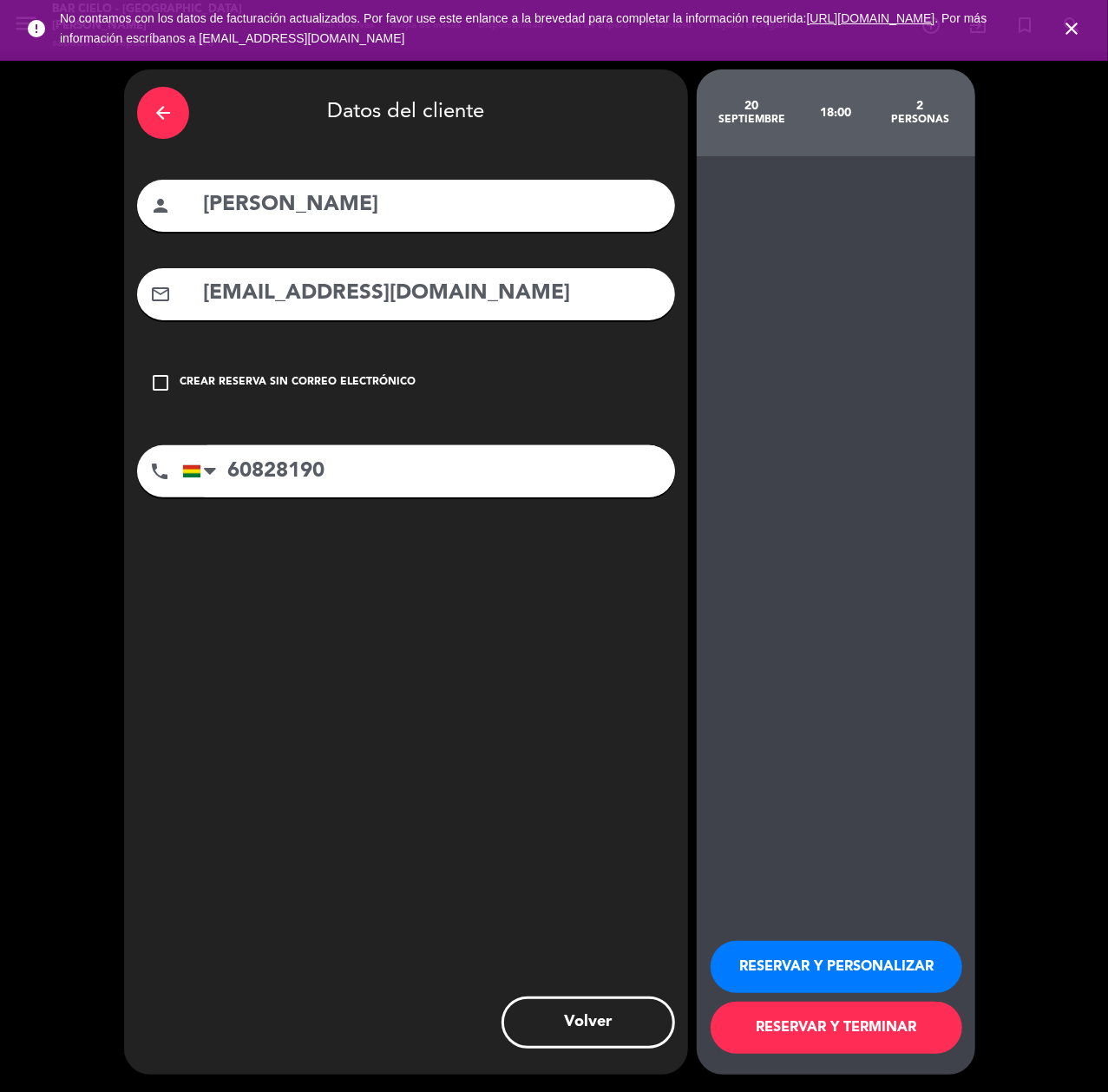
type input "[EMAIL_ADDRESS][DOMAIN_NAME]"
click at [813, 983] on button "RESERVAR Y PERSONALIZAR" at bounding box center [836, 967] width 252 height 52
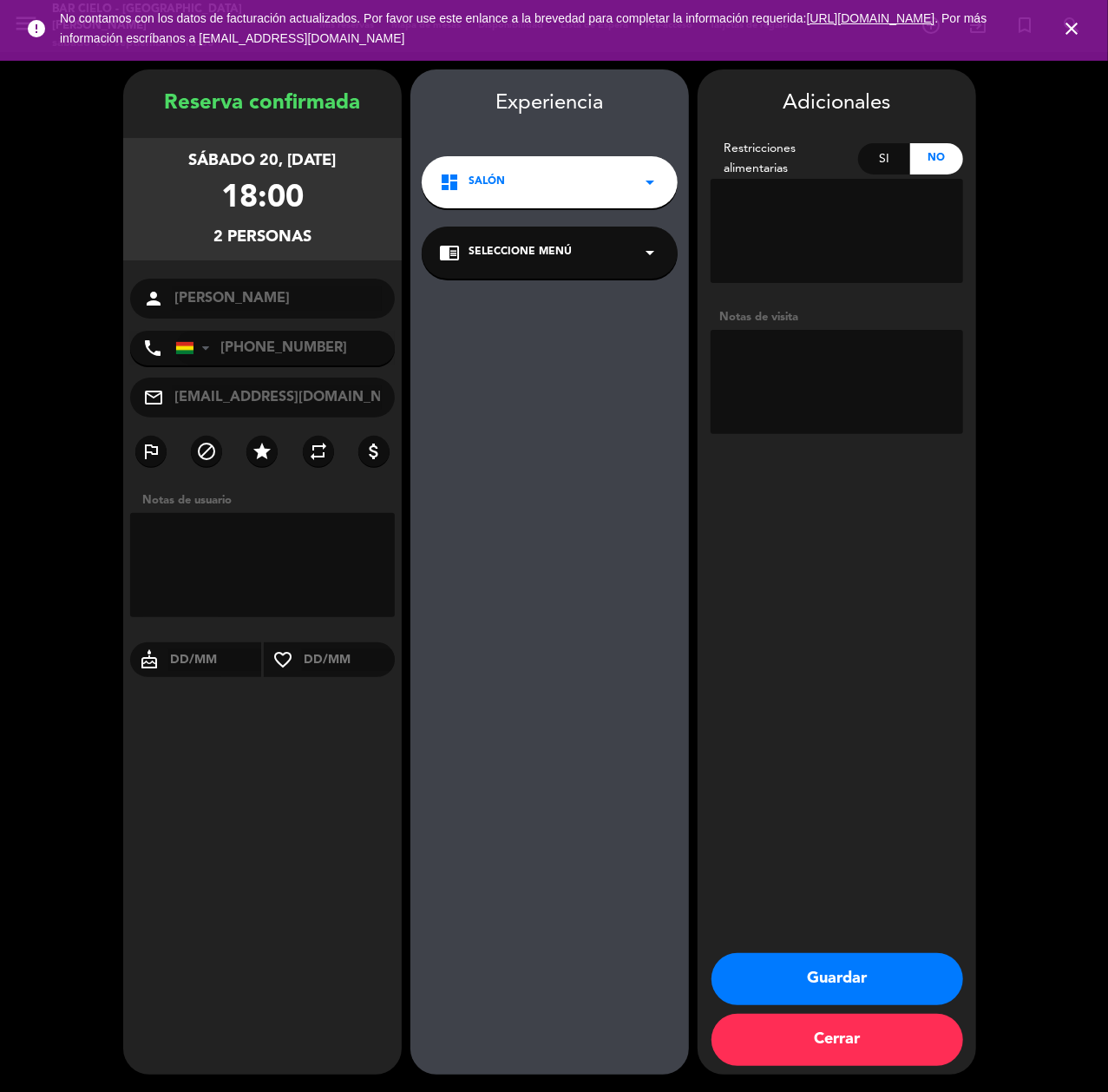
click at [826, 979] on button "Guardar" at bounding box center [836, 979] width 252 height 52
